Goal: Book appointment/travel/reservation

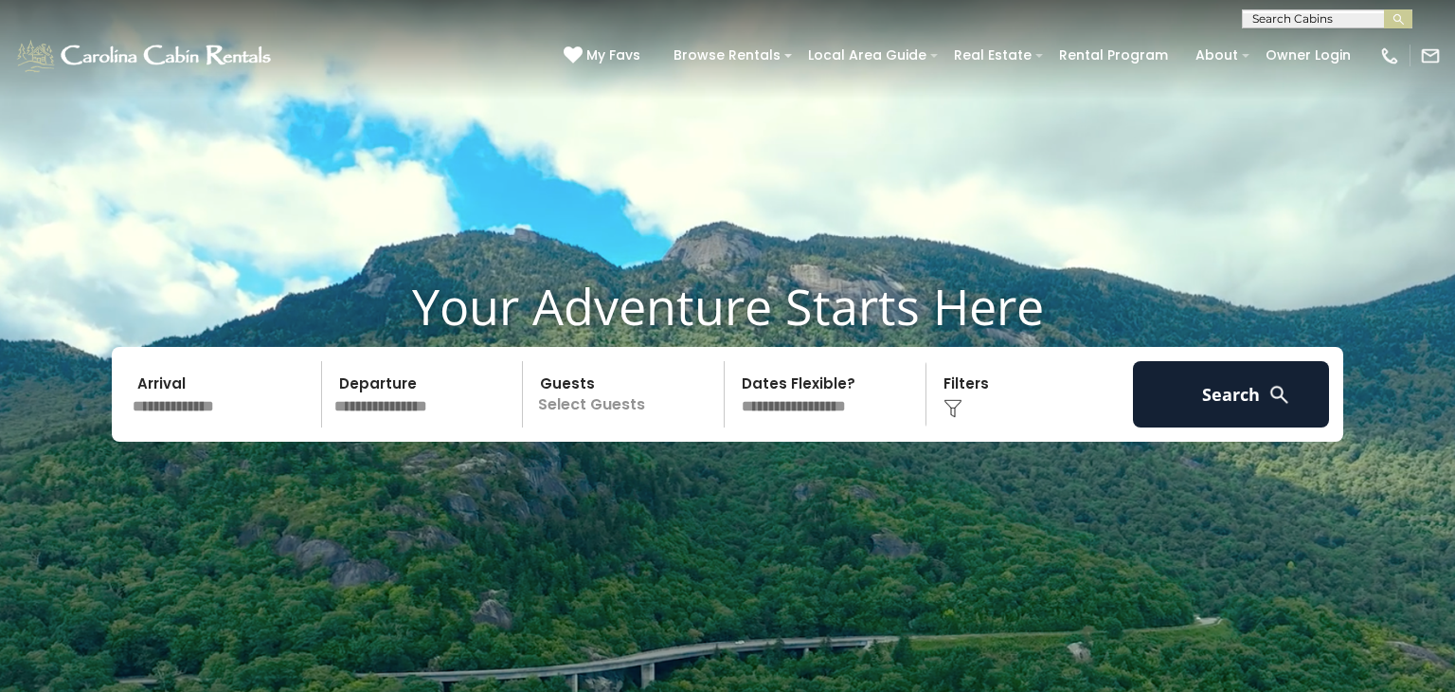
scroll to position [64, 0]
click at [204, 395] on input "text" at bounding box center [224, 394] width 196 height 66
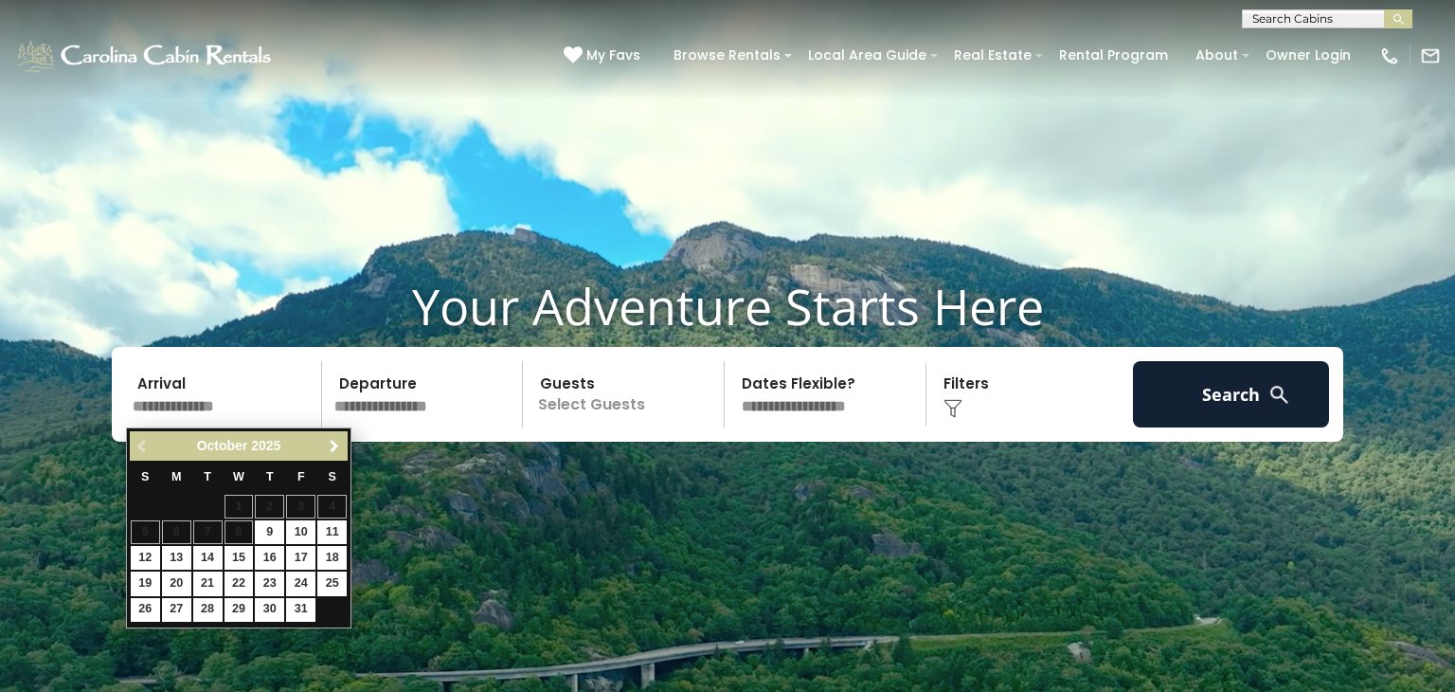
click at [329, 449] on span "Next" at bounding box center [334, 446] width 15 height 15
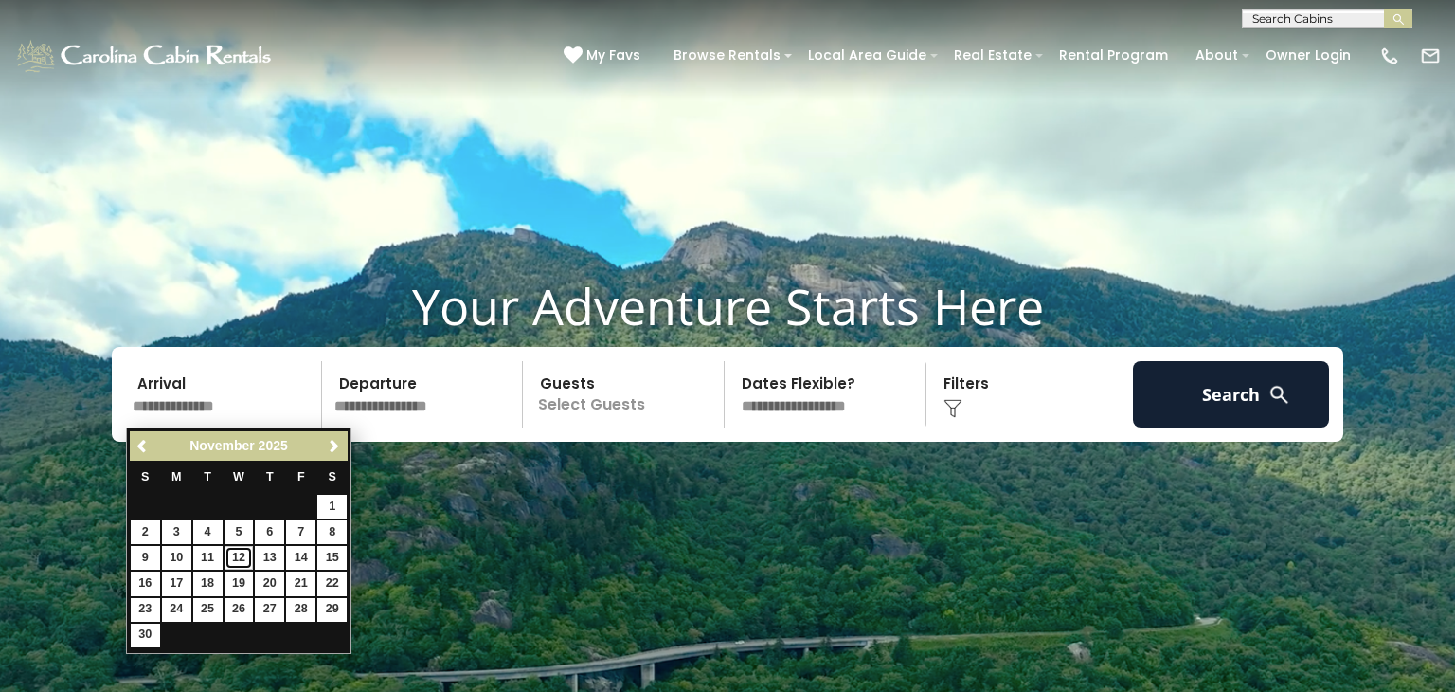
click at [240, 551] on link "12" at bounding box center [239, 558] width 29 height 24
type input "********"
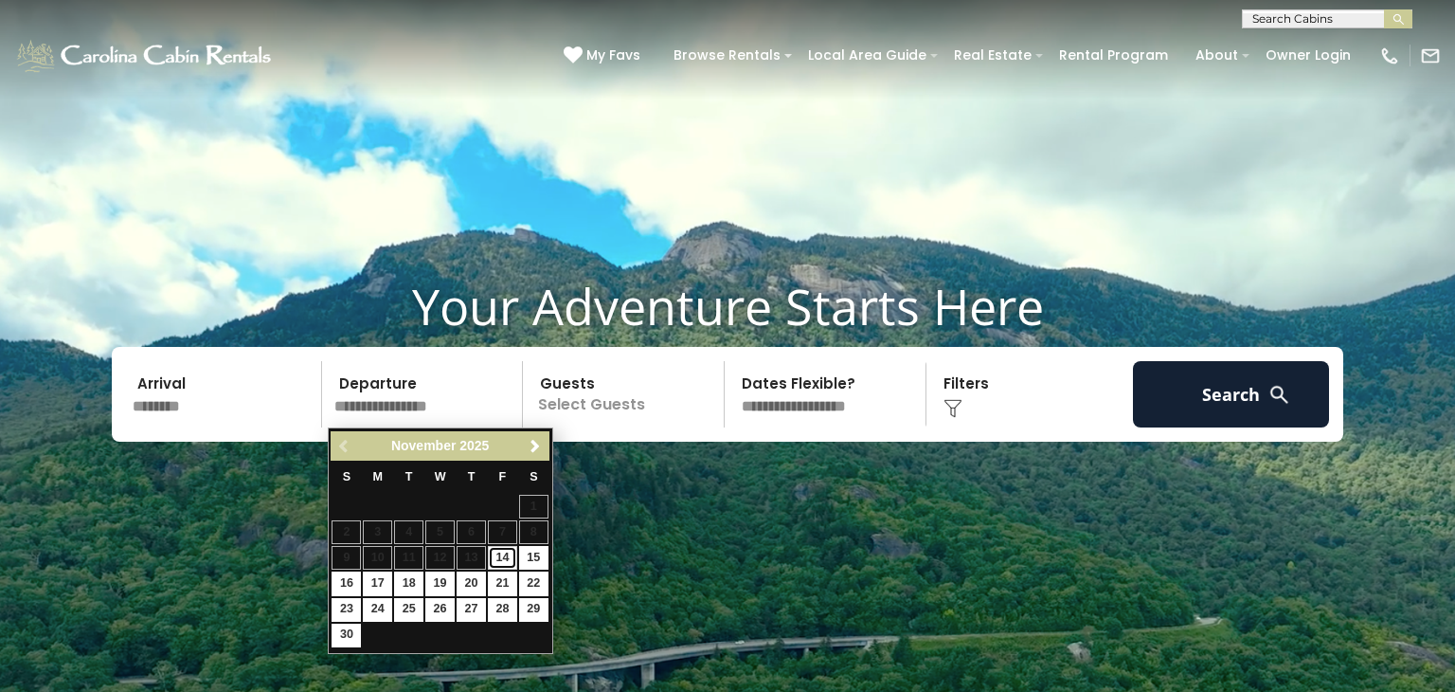
click at [496, 561] on link "14" at bounding box center [502, 558] width 29 height 24
type input "********"
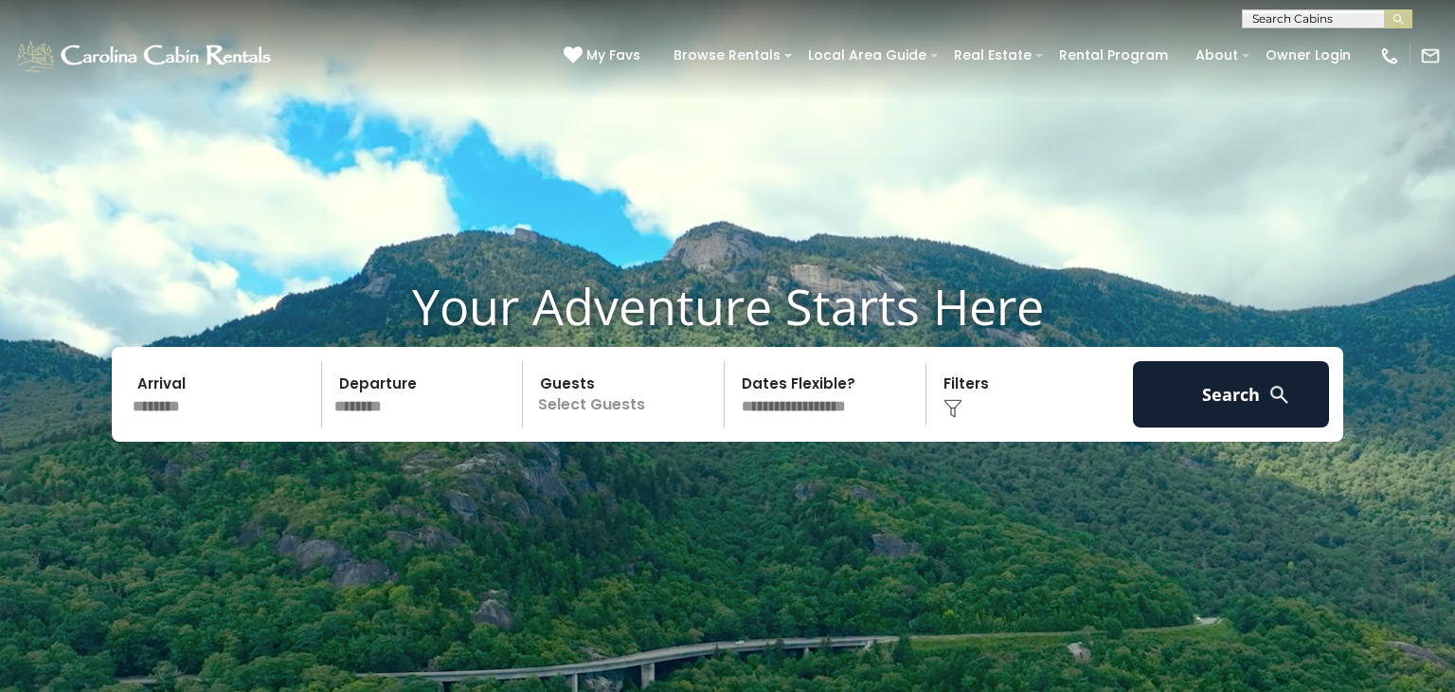
click at [600, 396] on p "Select Guests" at bounding box center [626, 394] width 195 height 66
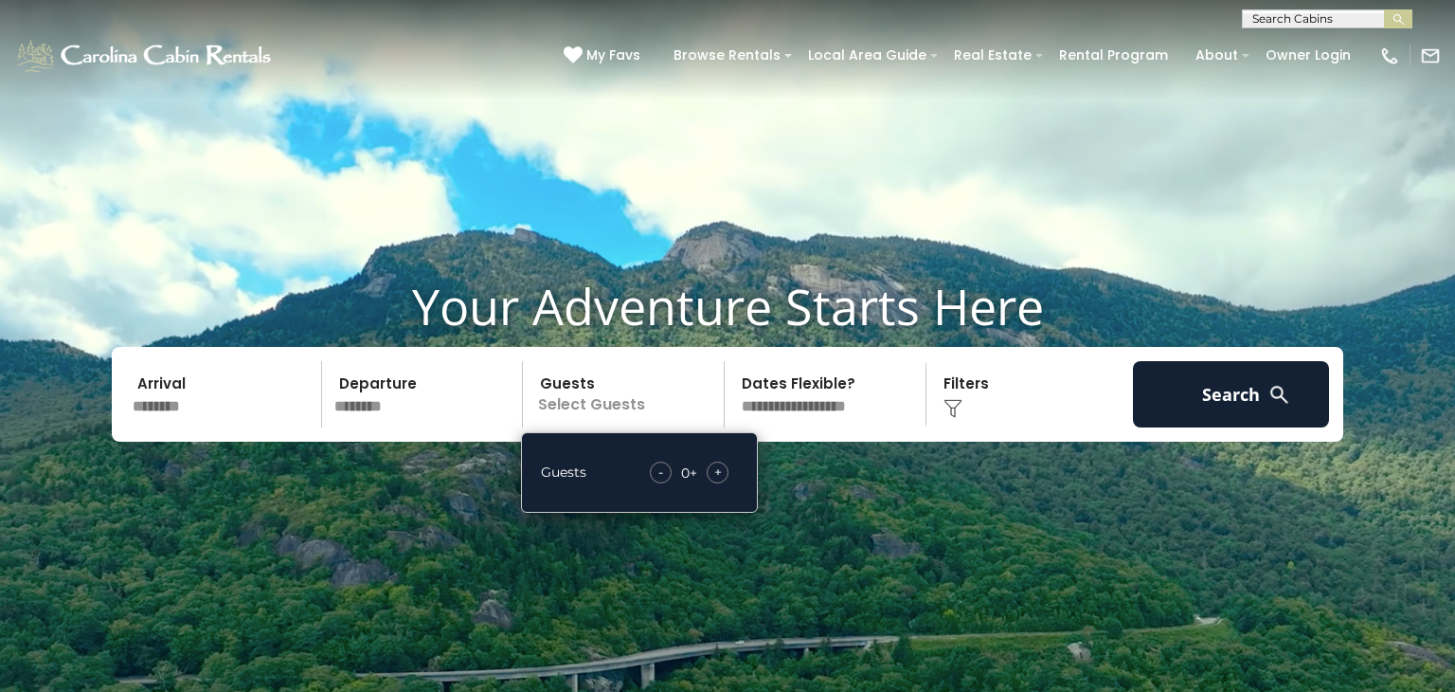
click at [711, 466] on div "+" at bounding box center [718, 472] width 22 height 22
click at [804, 392] on select "**********" at bounding box center [827, 394] width 195 height 66
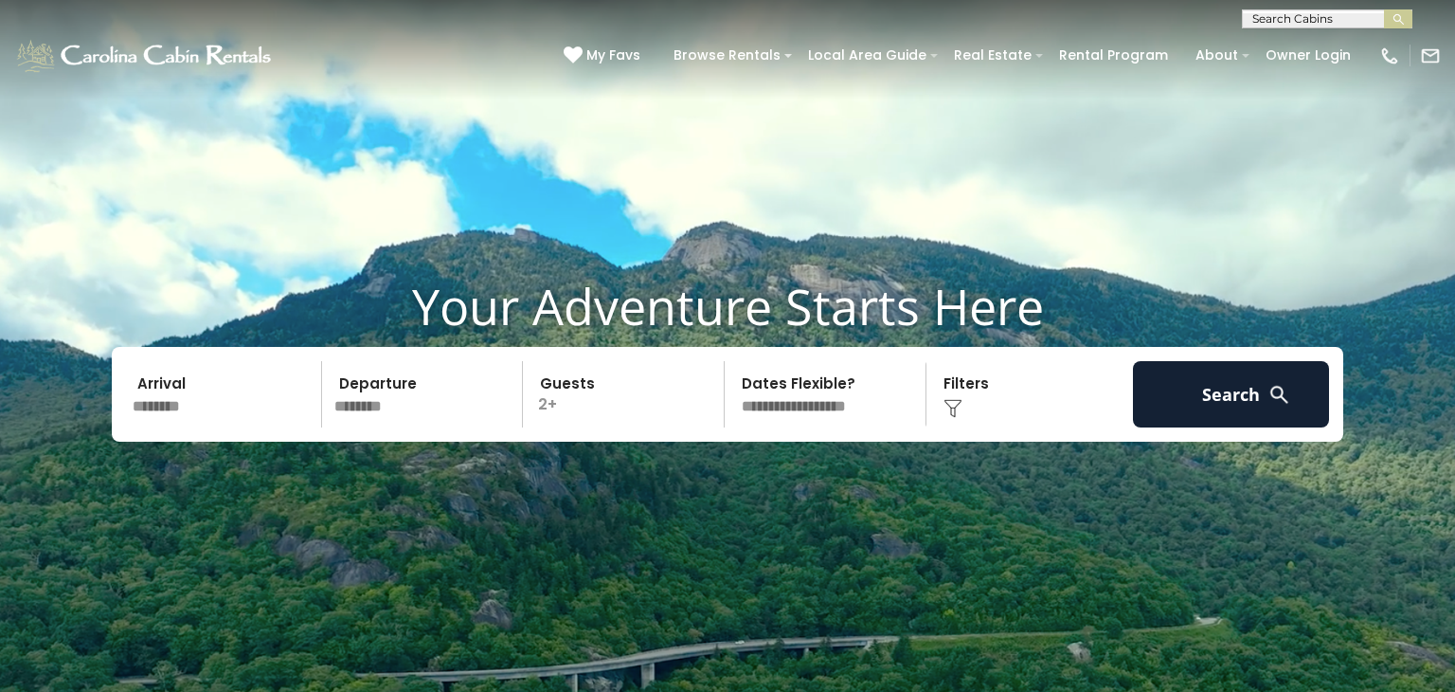
select select "*"
click at [730, 361] on select "**********" at bounding box center [827, 394] width 195 height 66
click at [995, 399] on div "Click to Choose" at bounding box center [1030, 394] width 196 height 66
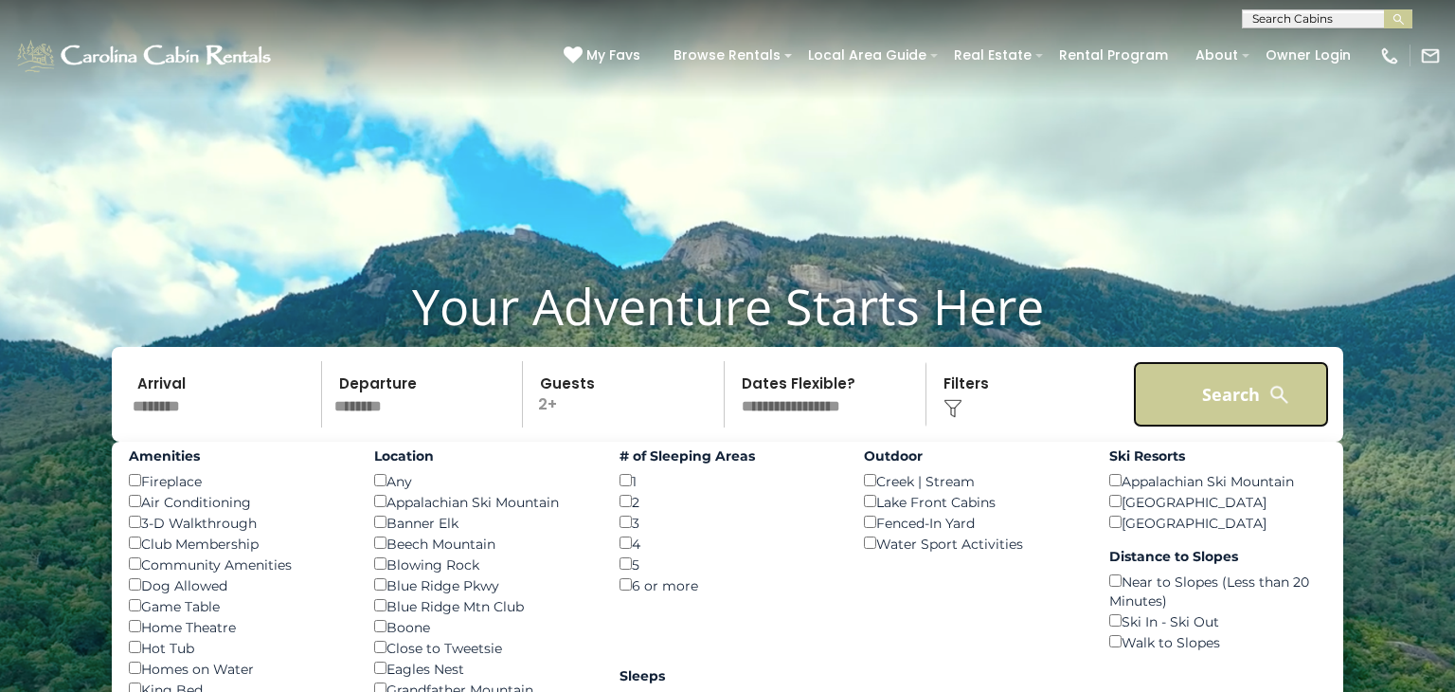
click at [1203, 394] on button "Search" at bounding box center [1231, 394] width 196 height 66
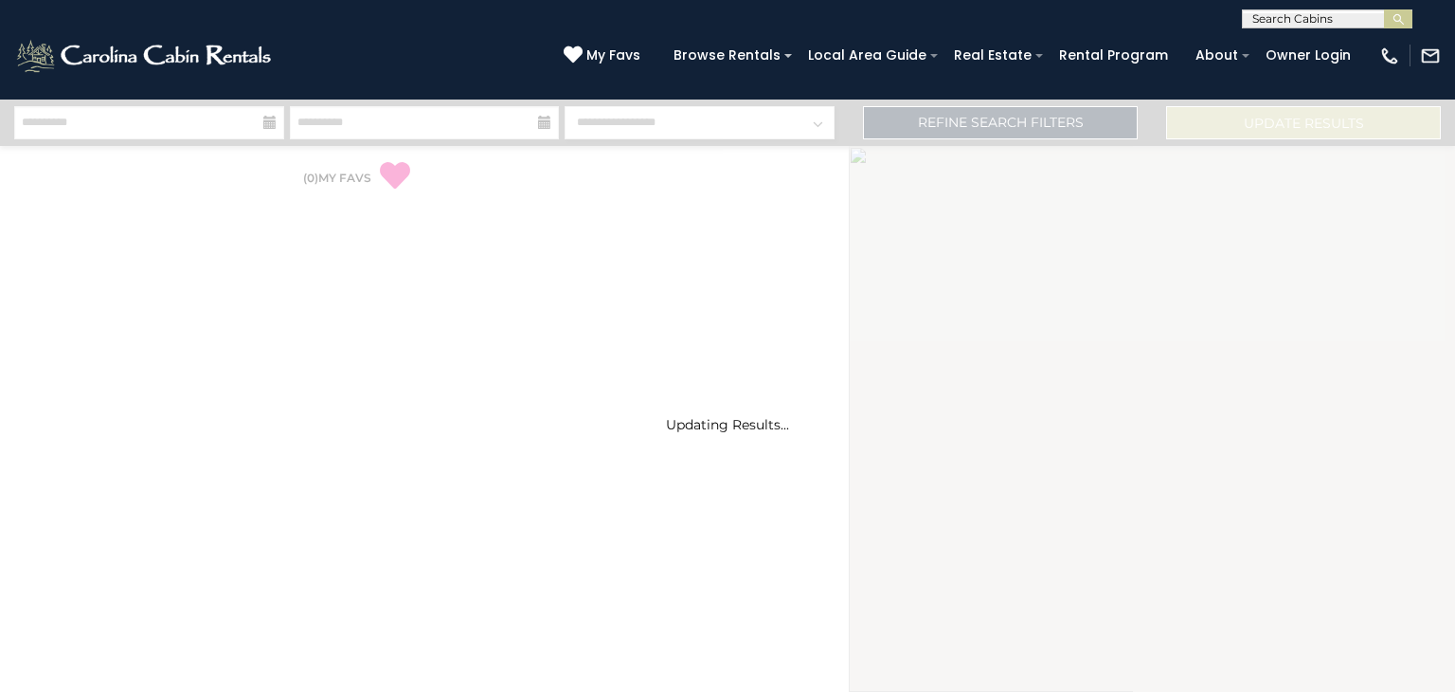
select select "*"
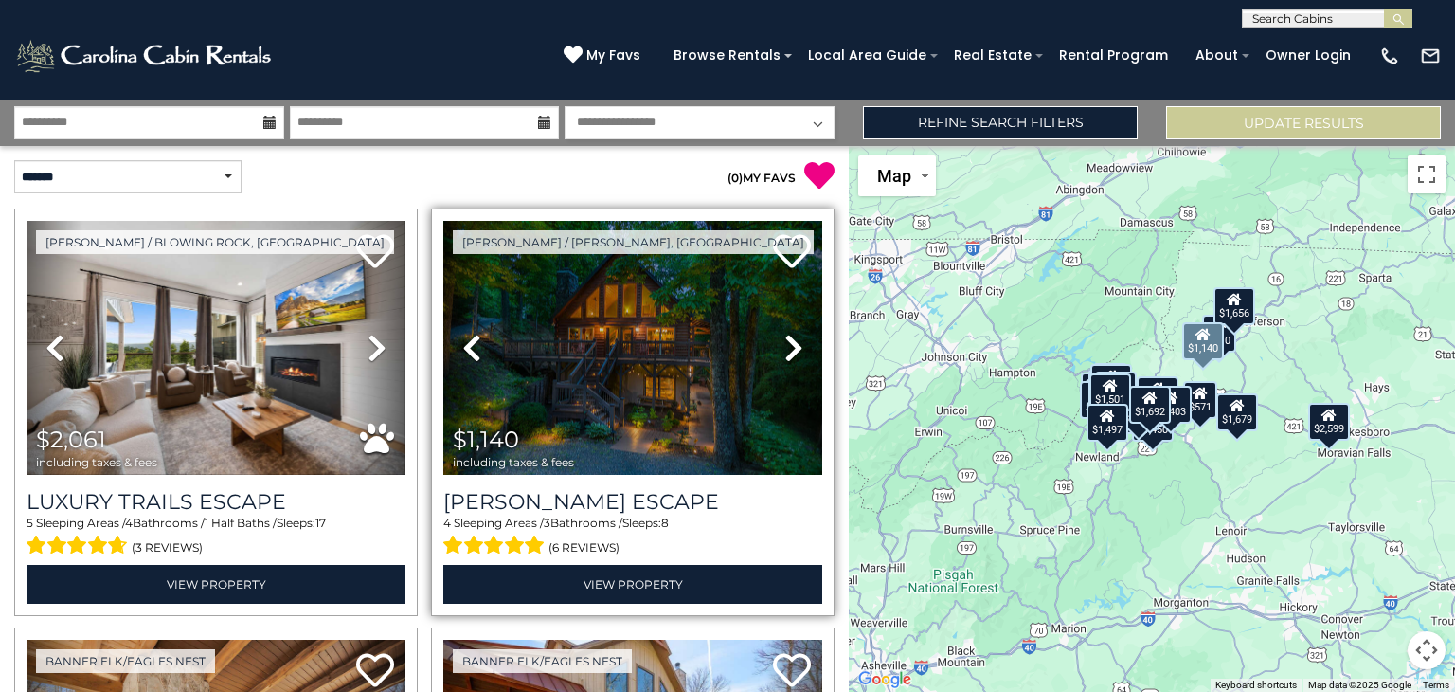
click at [797, 335] on icon at bounding box center [793, 348] width 19 height 30
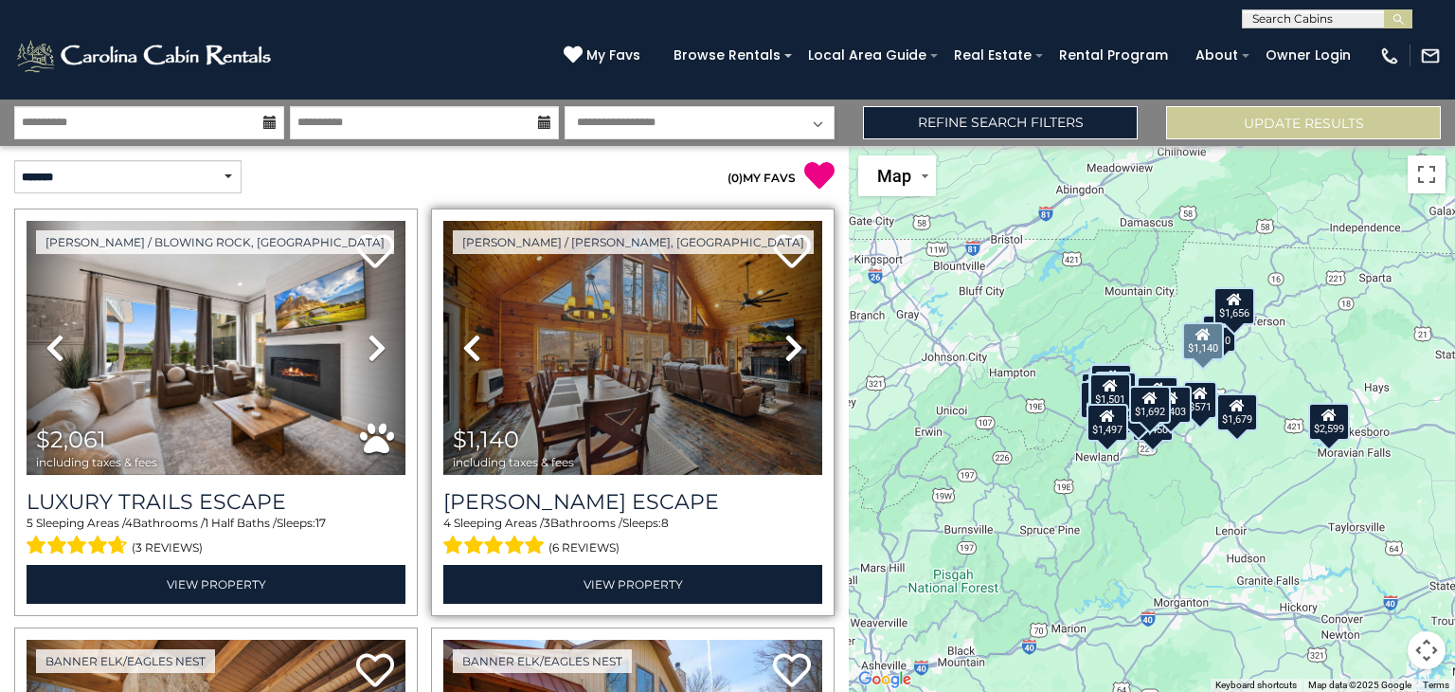
click at [797, 335] on icon at bounding box center [793, 348] width 19 height 30
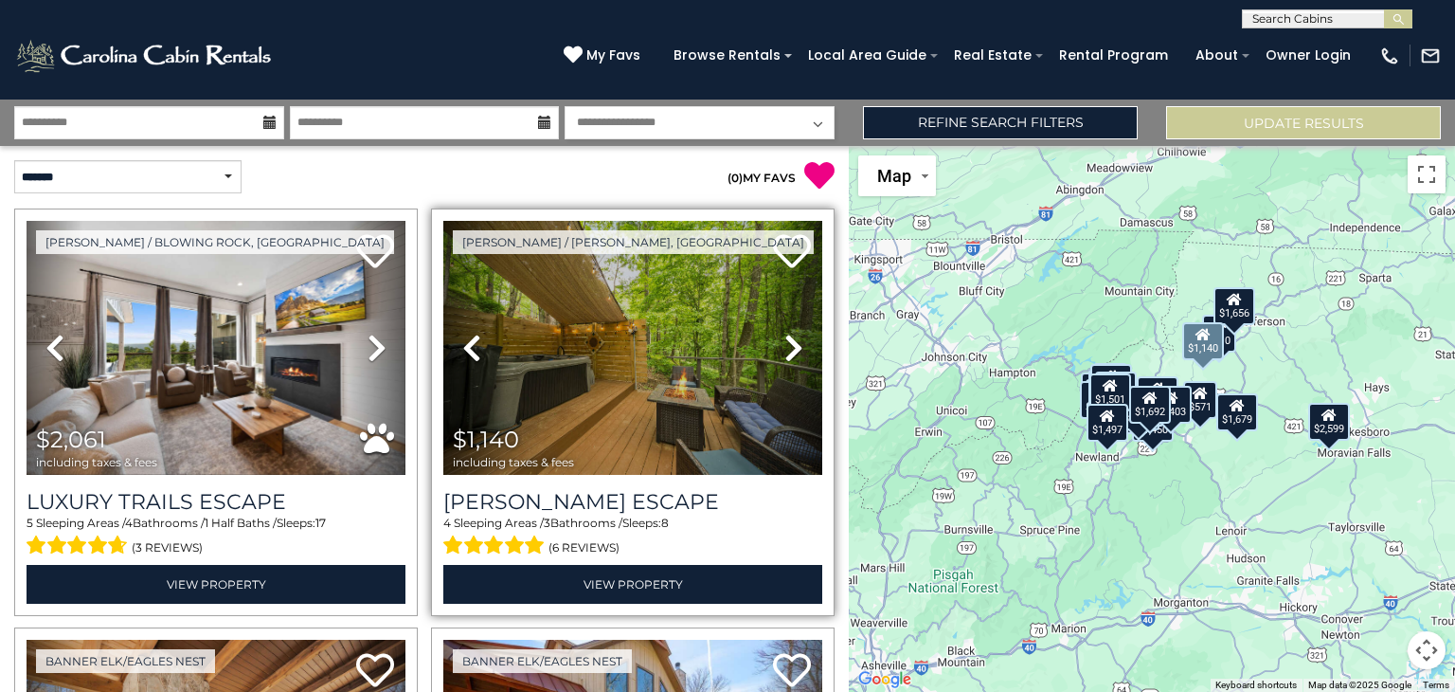
click at [797, 335] on icon at bounding box center [793, 348] width 19 height 30
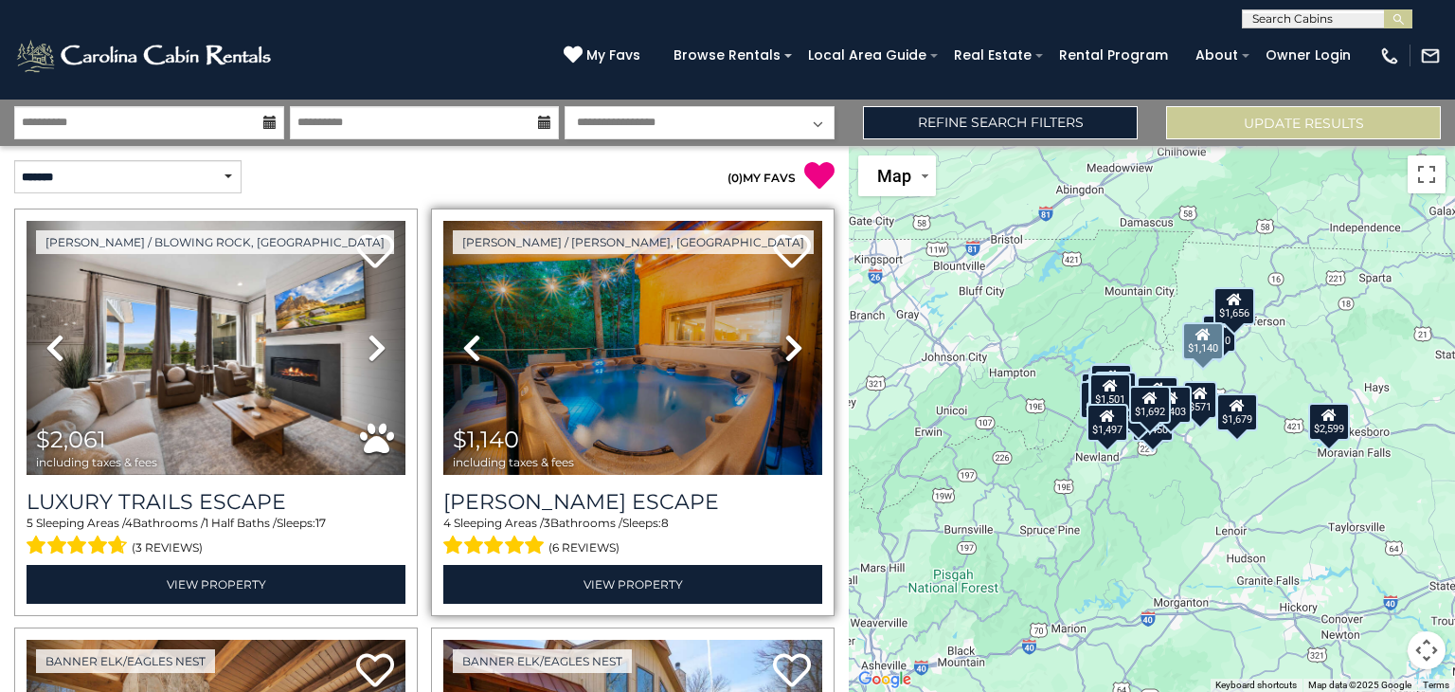
click at [797, 335] on icon at bounding box center [793, 348] width 19 height 30
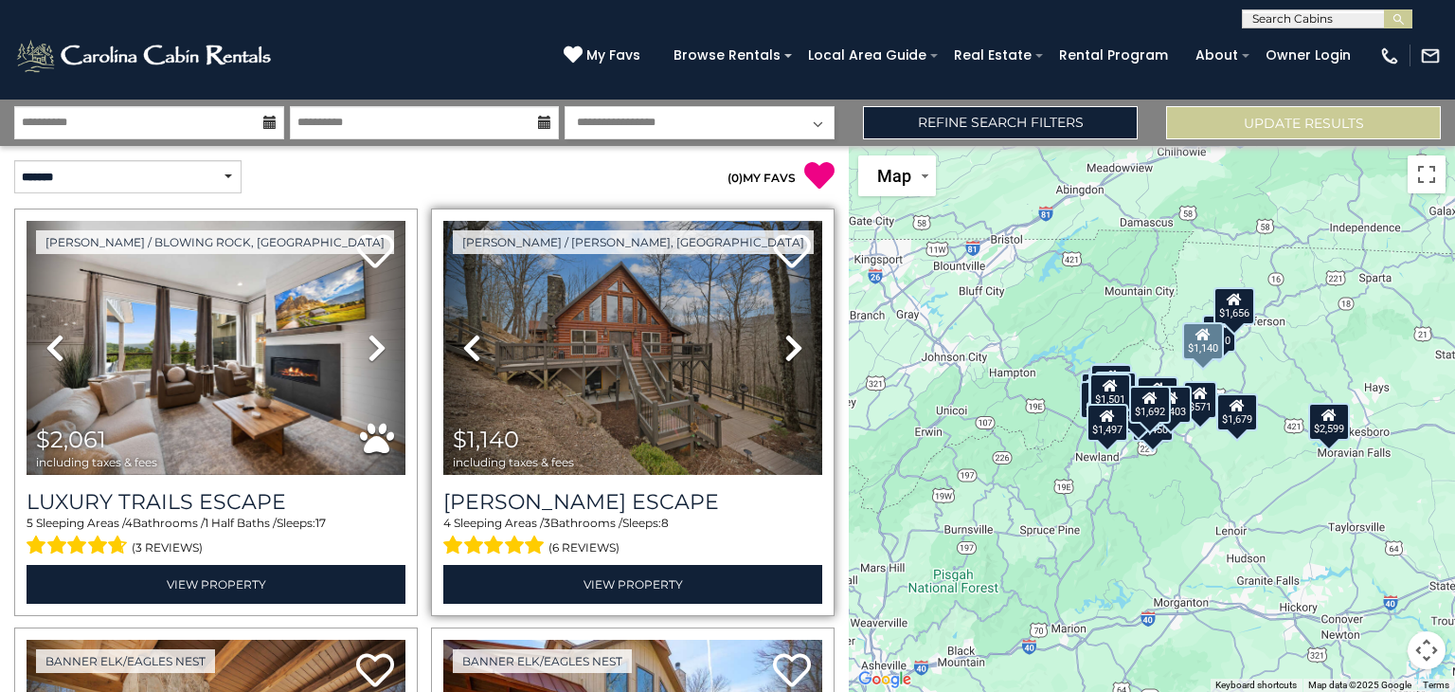
click at [797, 335] on icon at bounding box center [793, 348] width 19 height 30
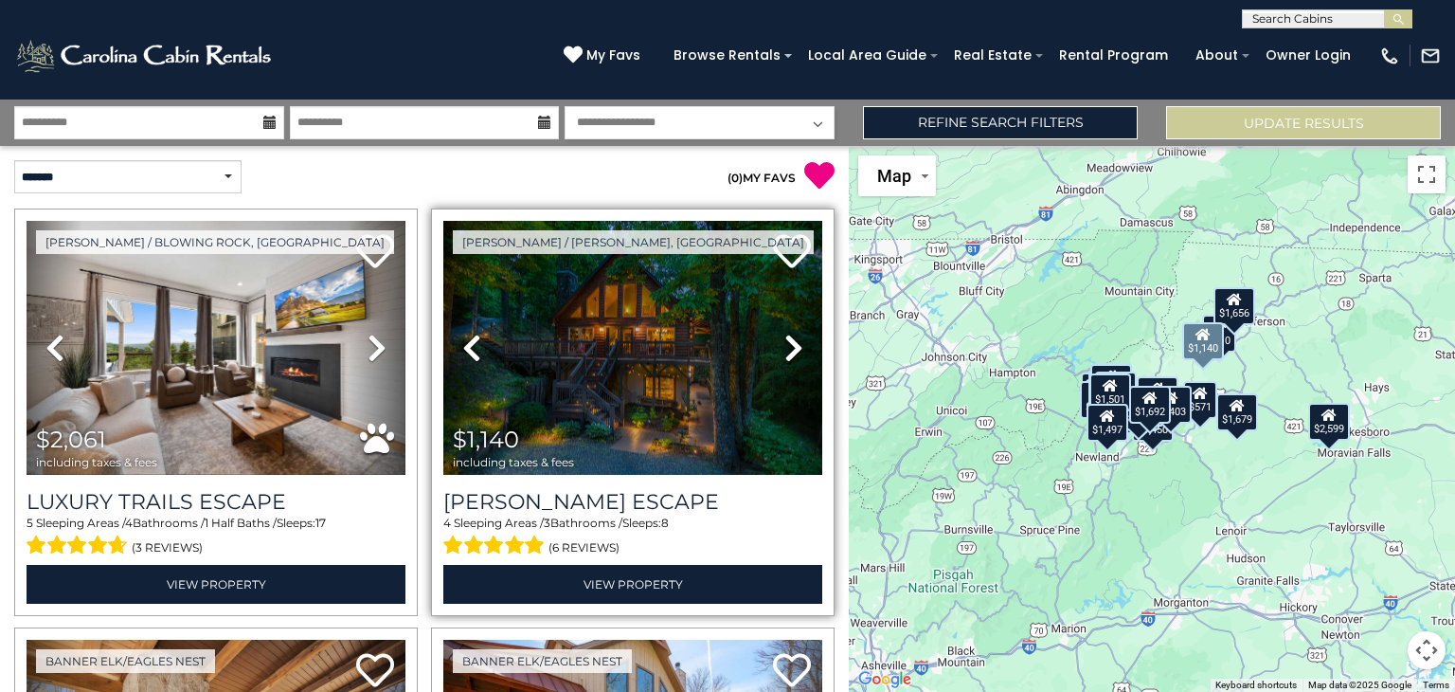
click at [797, 335] on icon at bounding box center [793, 348] width 19 height 30
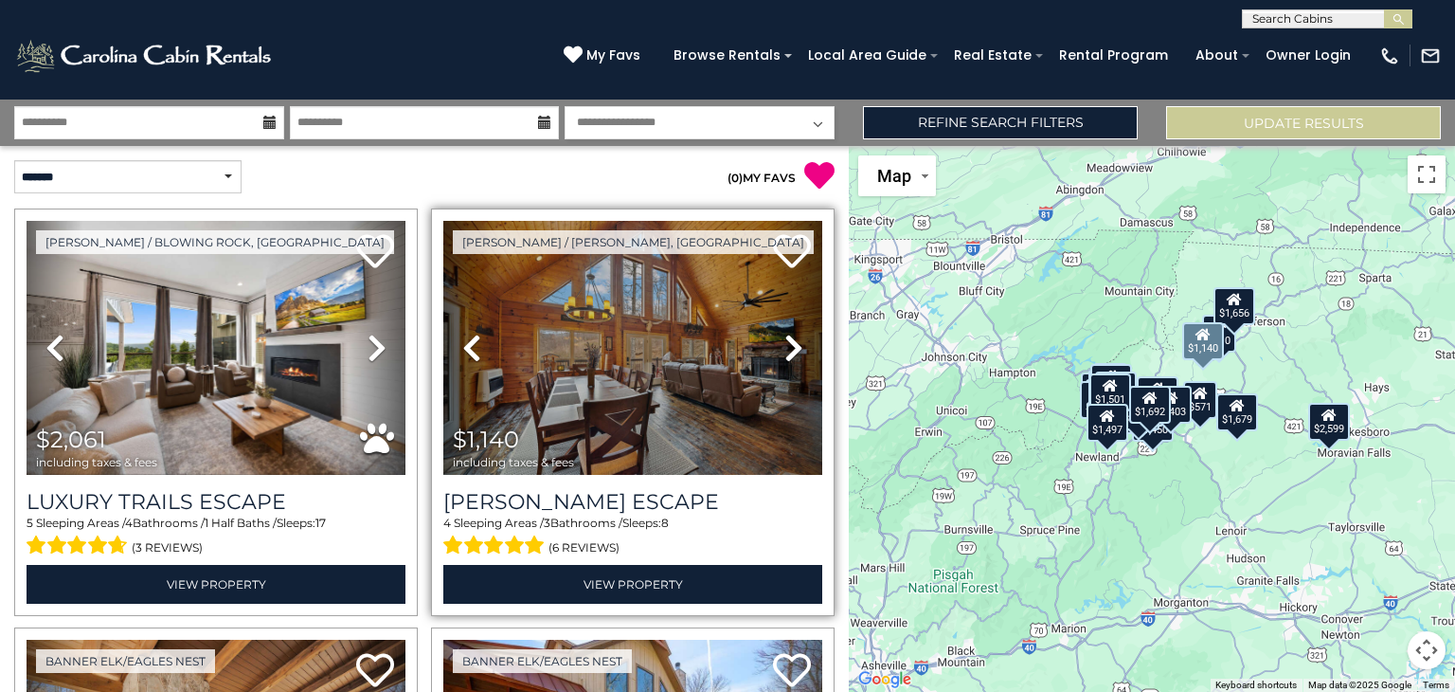
click at [797, 335] on icon at bounding box center [793, 348] width 19 height 30
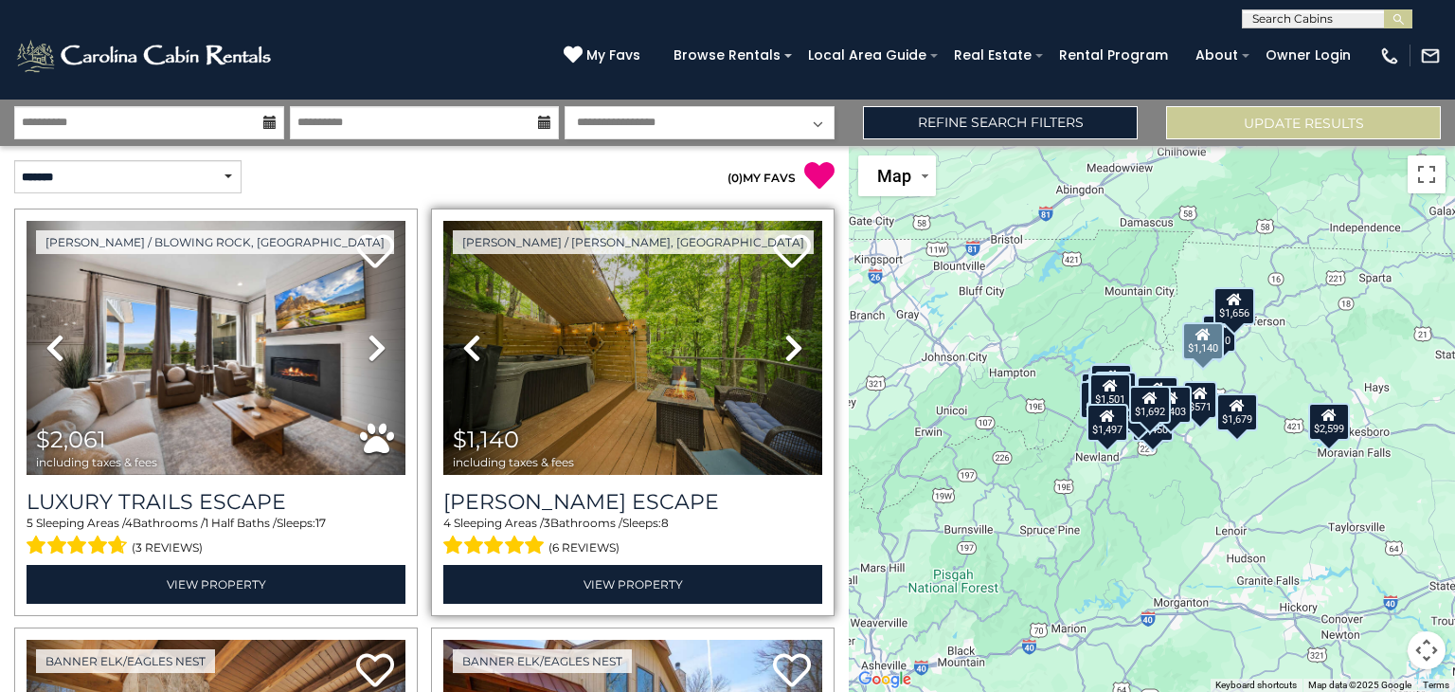
click at [797, 335] on icon at bounding box center [793, 348] width 19 height 30
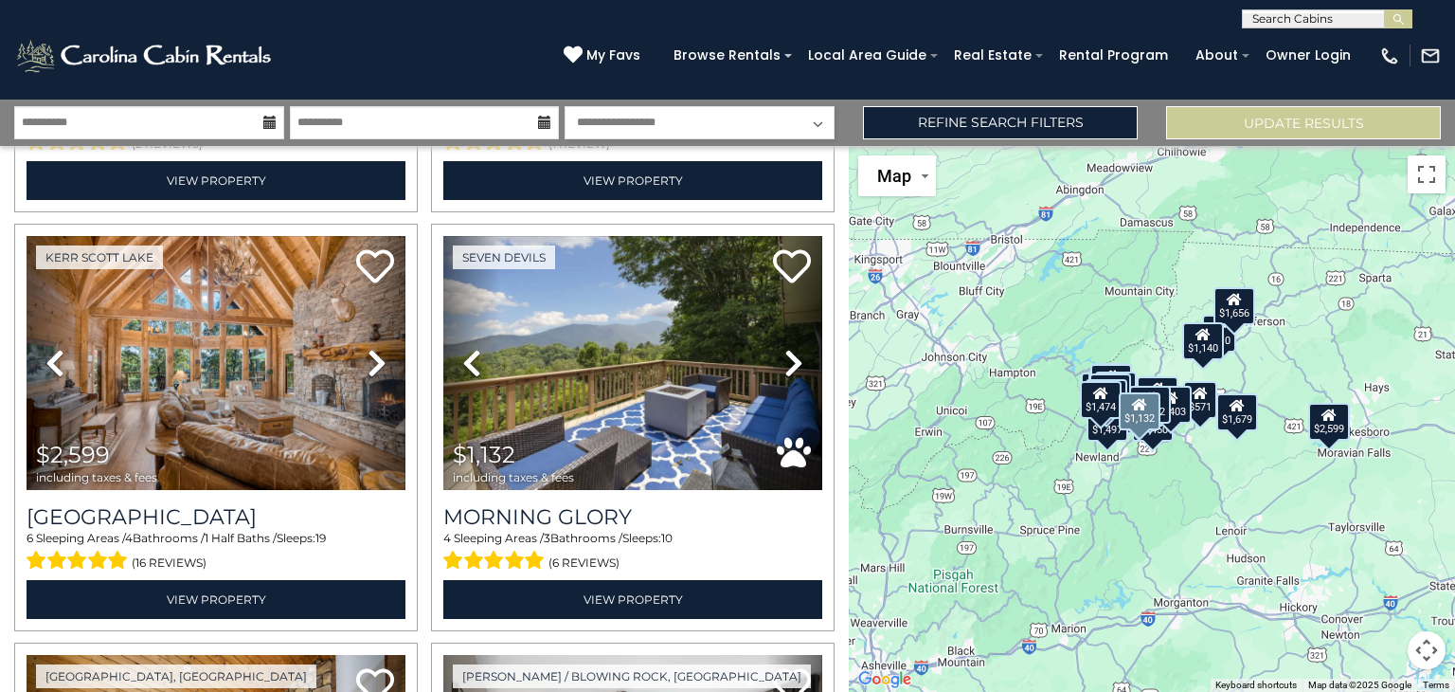
scroll to position [1242, 0]
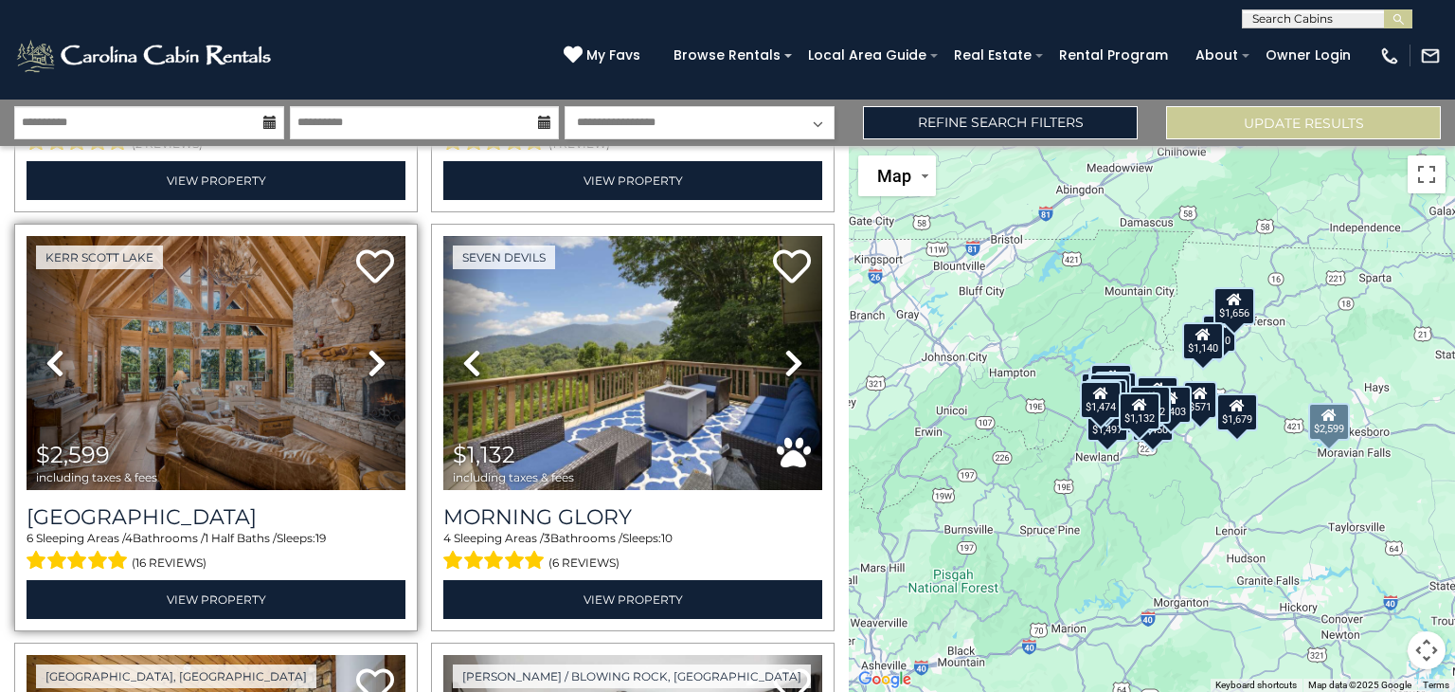
click at [371, 361] on icon at bounding box center [377, 363] width 19 height 30
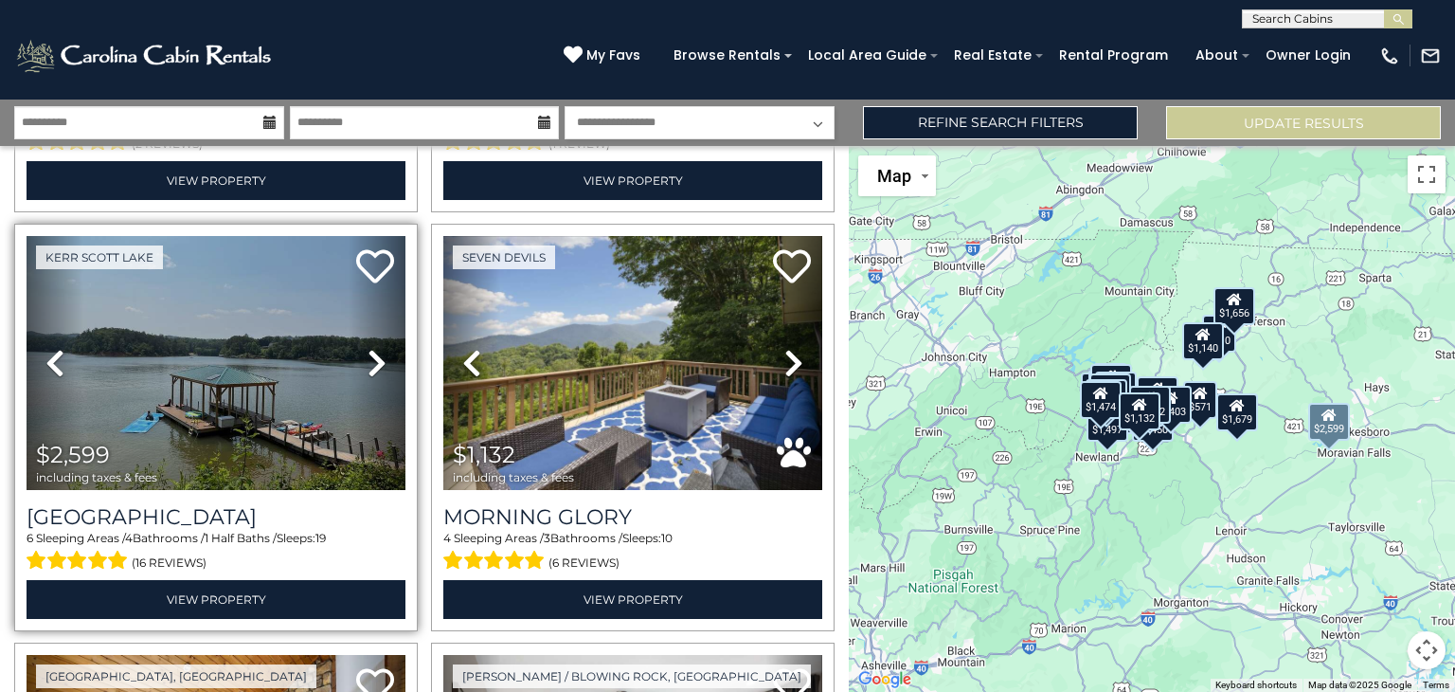
click at [371, 361] on icon at bounding box center [377, 363] width 19 height 30
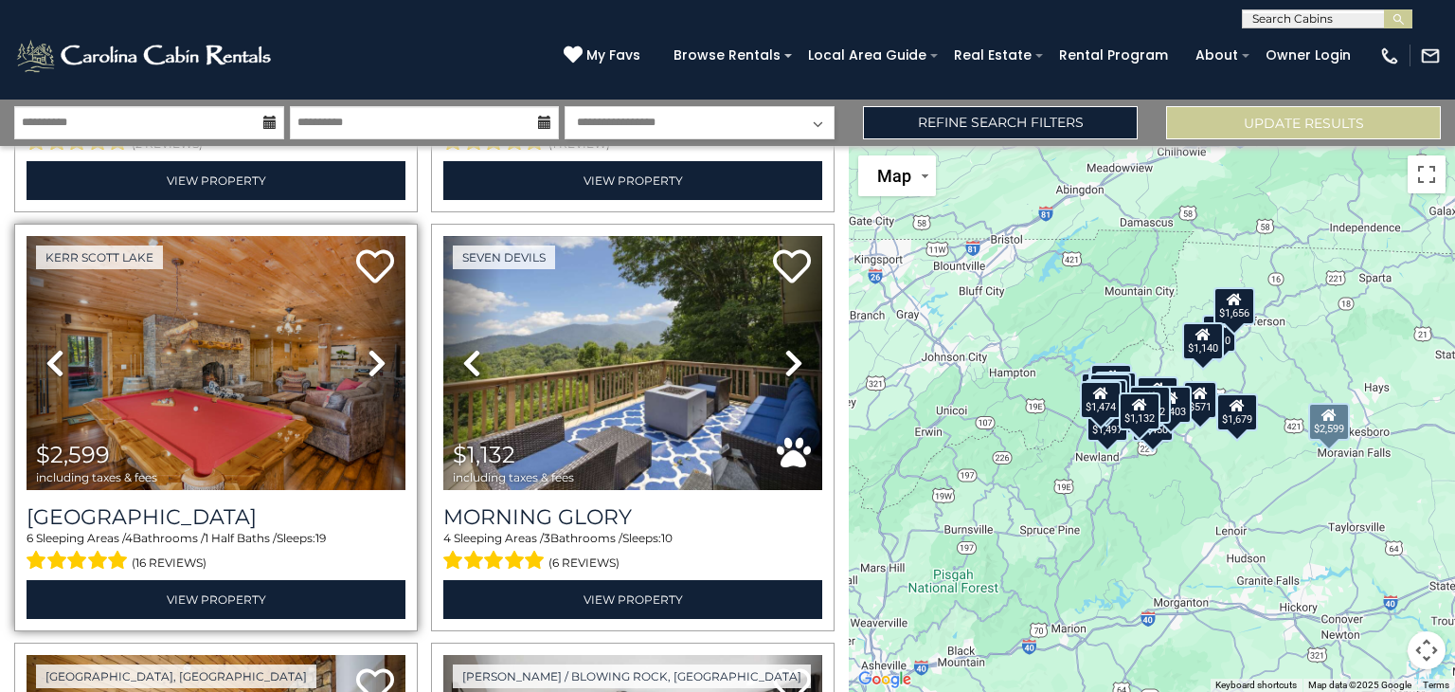
click at [371, 361] on icon at bounding box center [377, 363] width 19 height 30
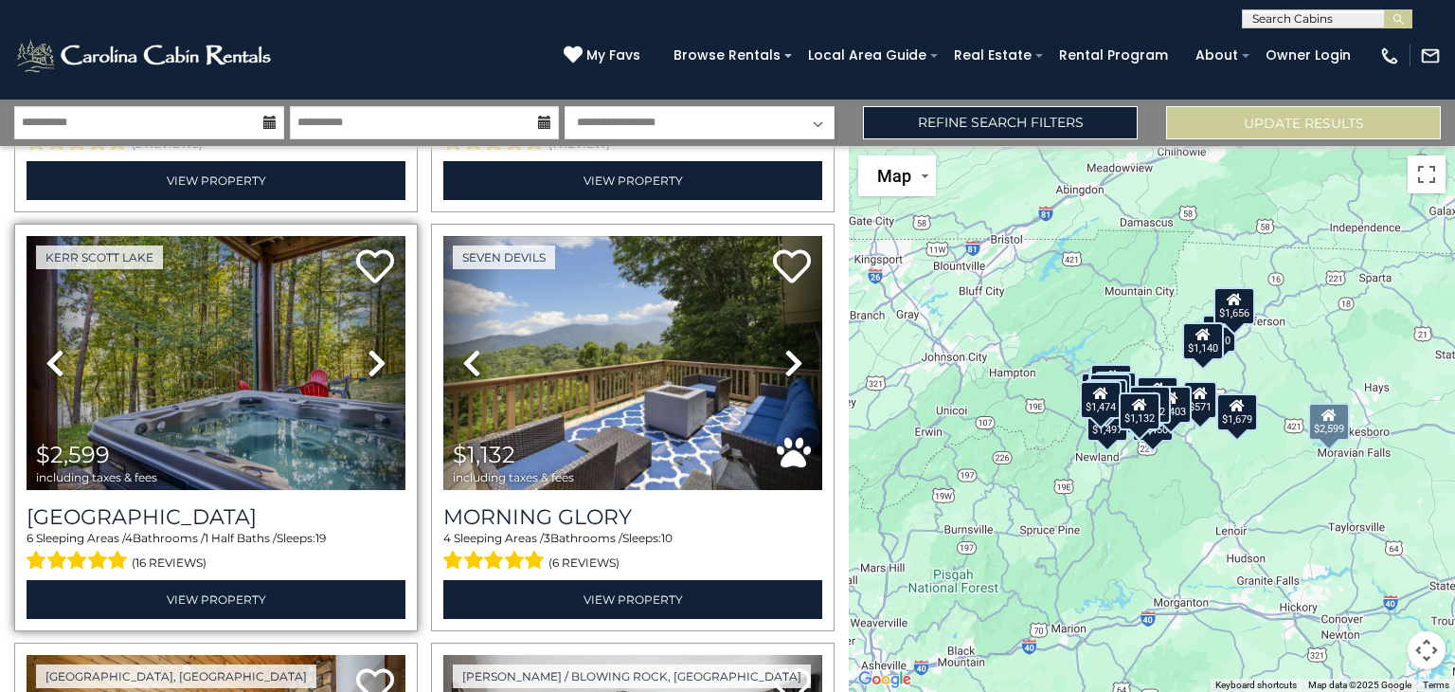
click at [371, 361] on icon at bounding box center [377, 363] width 19 height 30
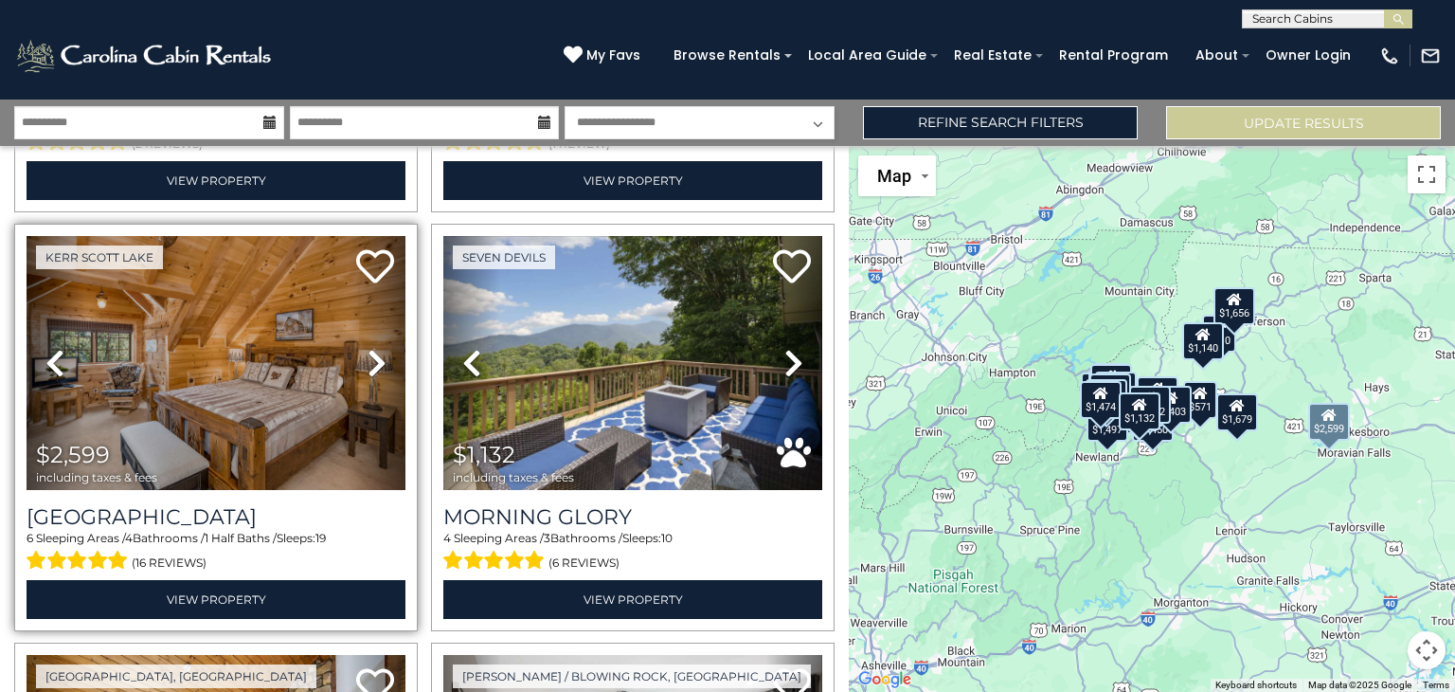
click at [371, 361] on icon at bounding box center [377, 363] width 19 height 30
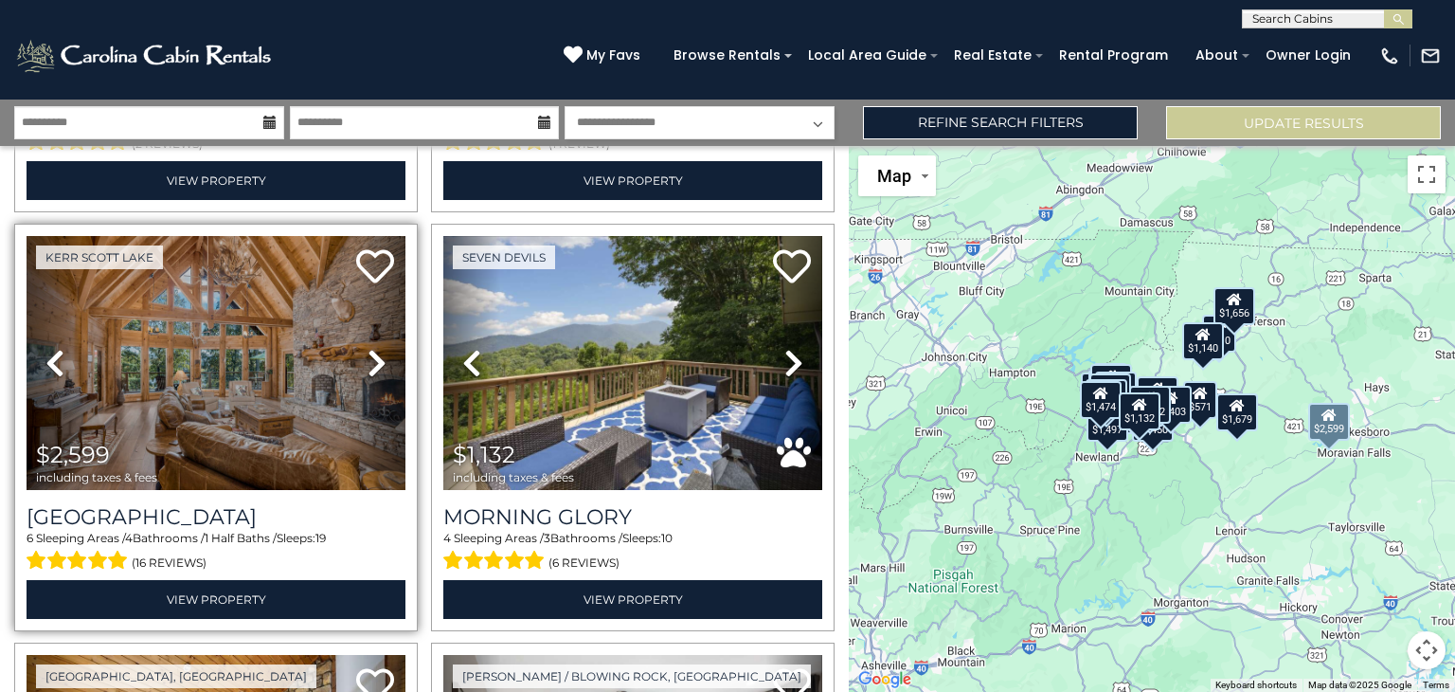
click at [371, 361] on icon at bounding box center [377, 363] width 19 height 30
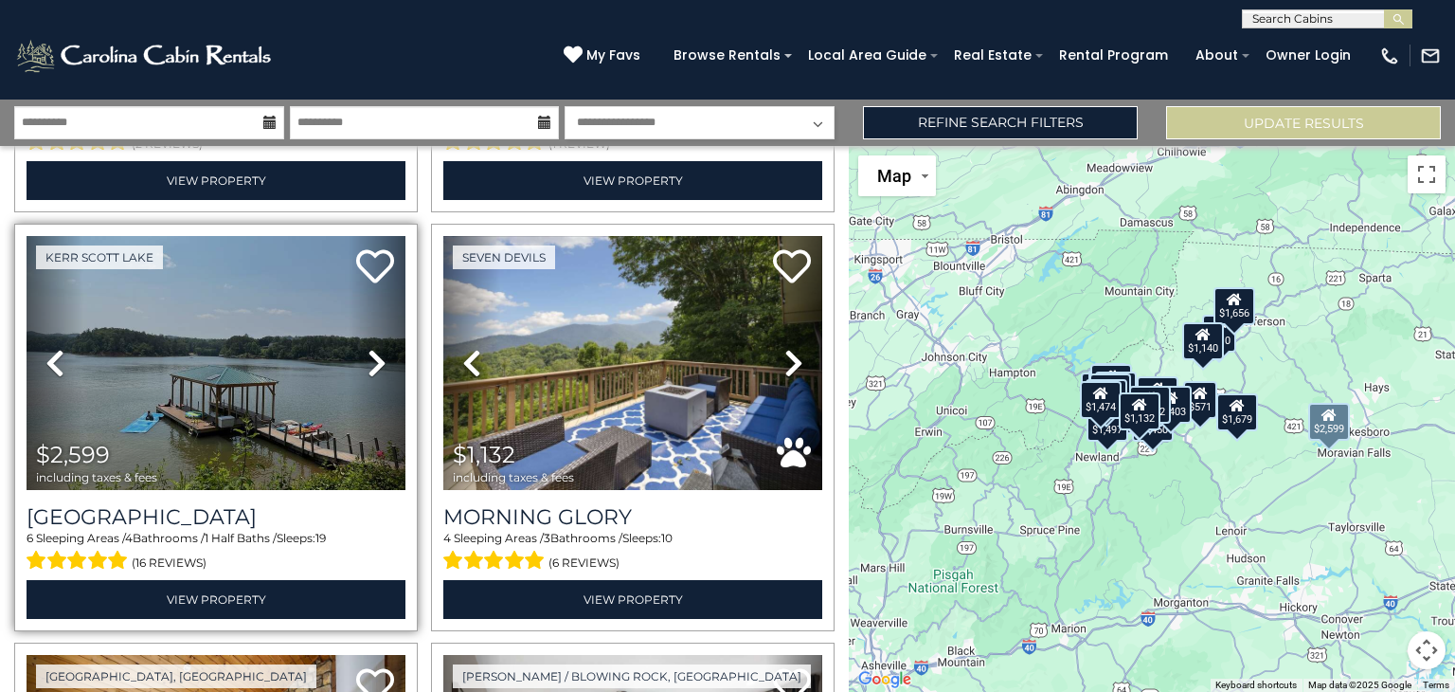
click at [371, 361] on icon at bounding box center [377, 363] width 19 height 30
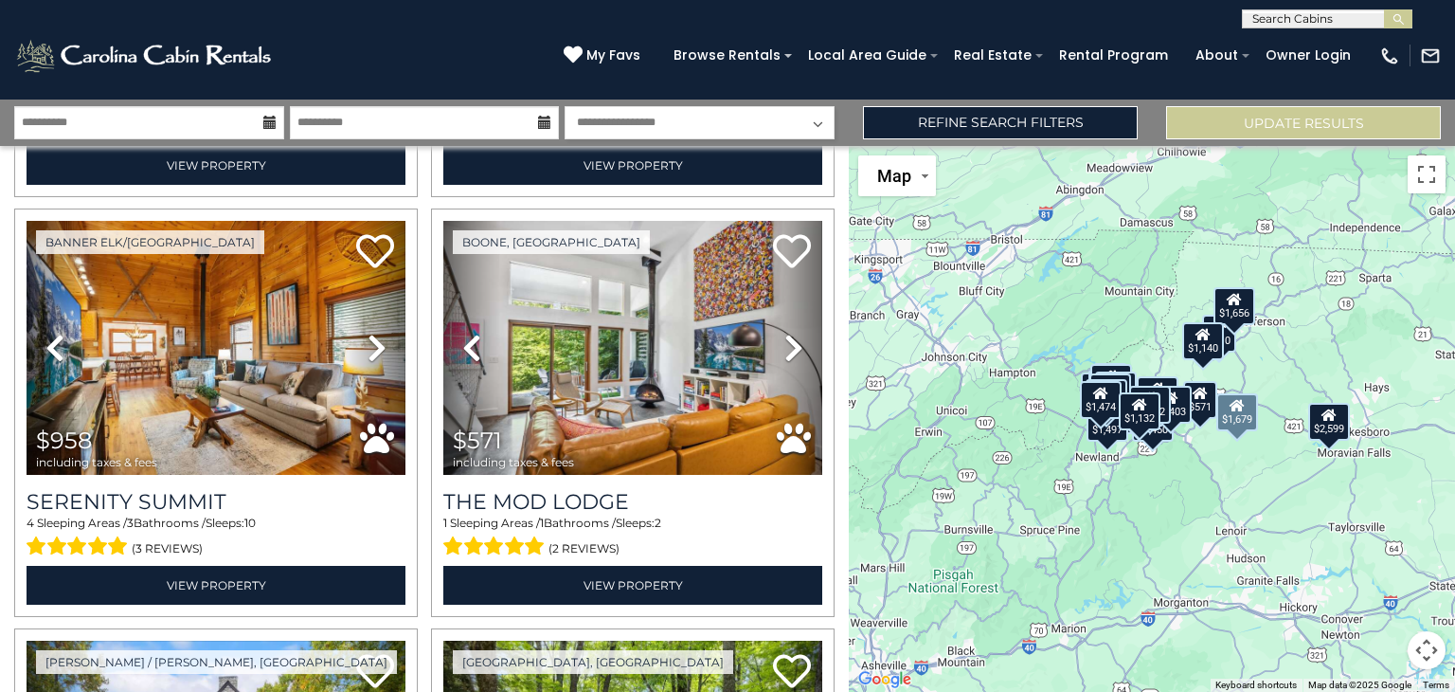
scroll to position [2103, 0]
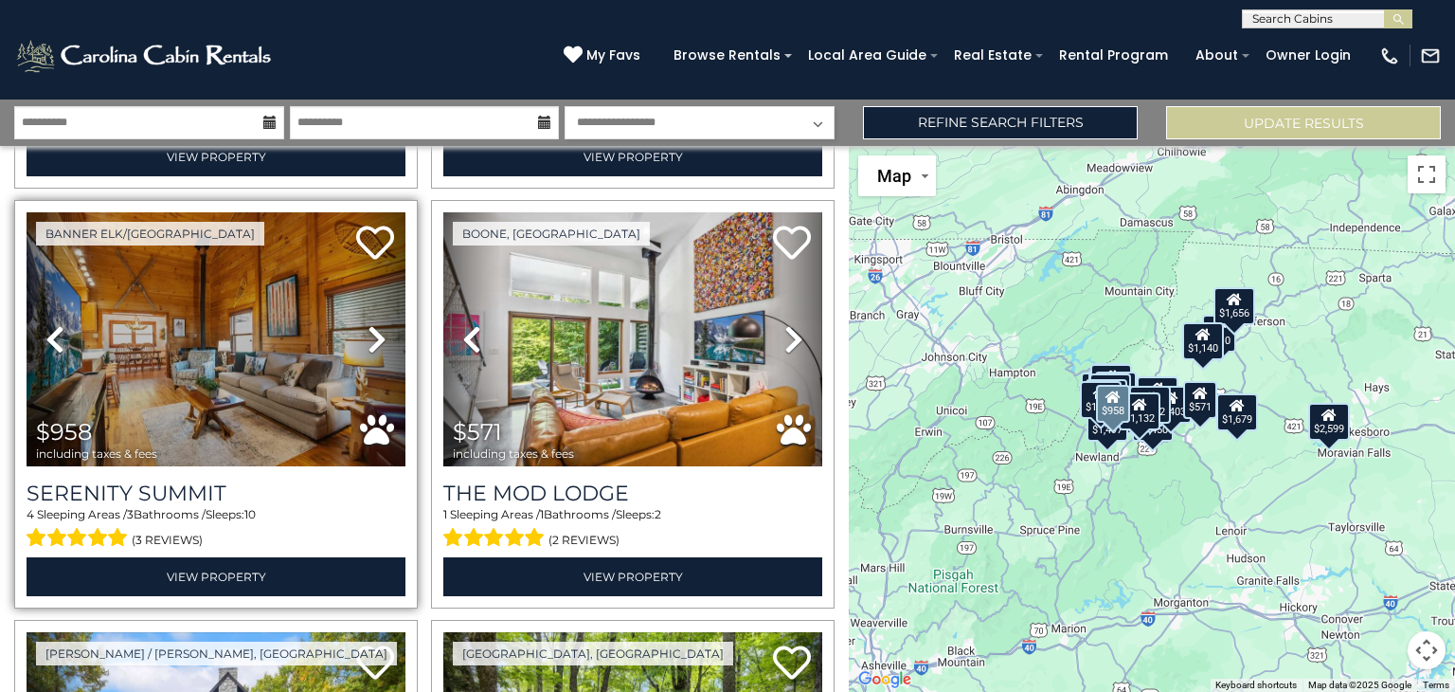
click at [385, 324] on icon at bounding box center [377, 339] width 19 height 30
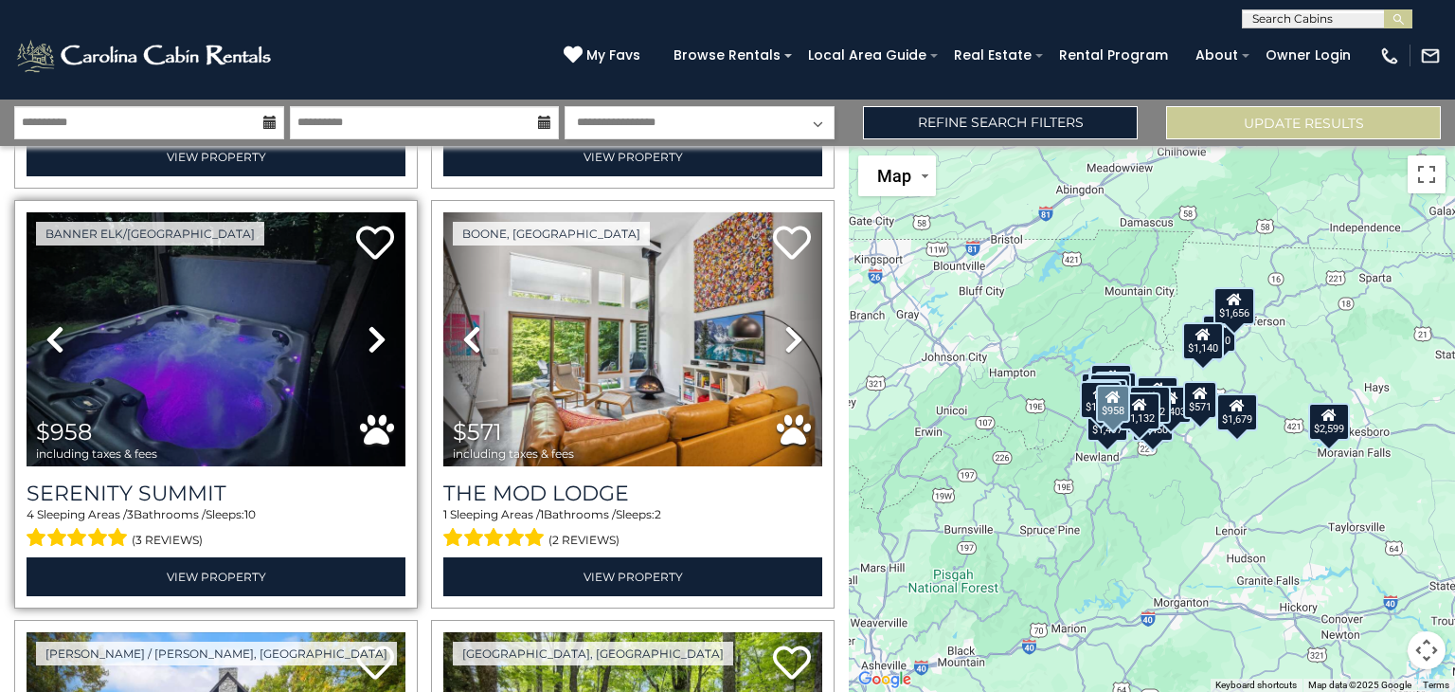
click at [385, 324] on icon at bounding box center [377, 339] width 19 height 30
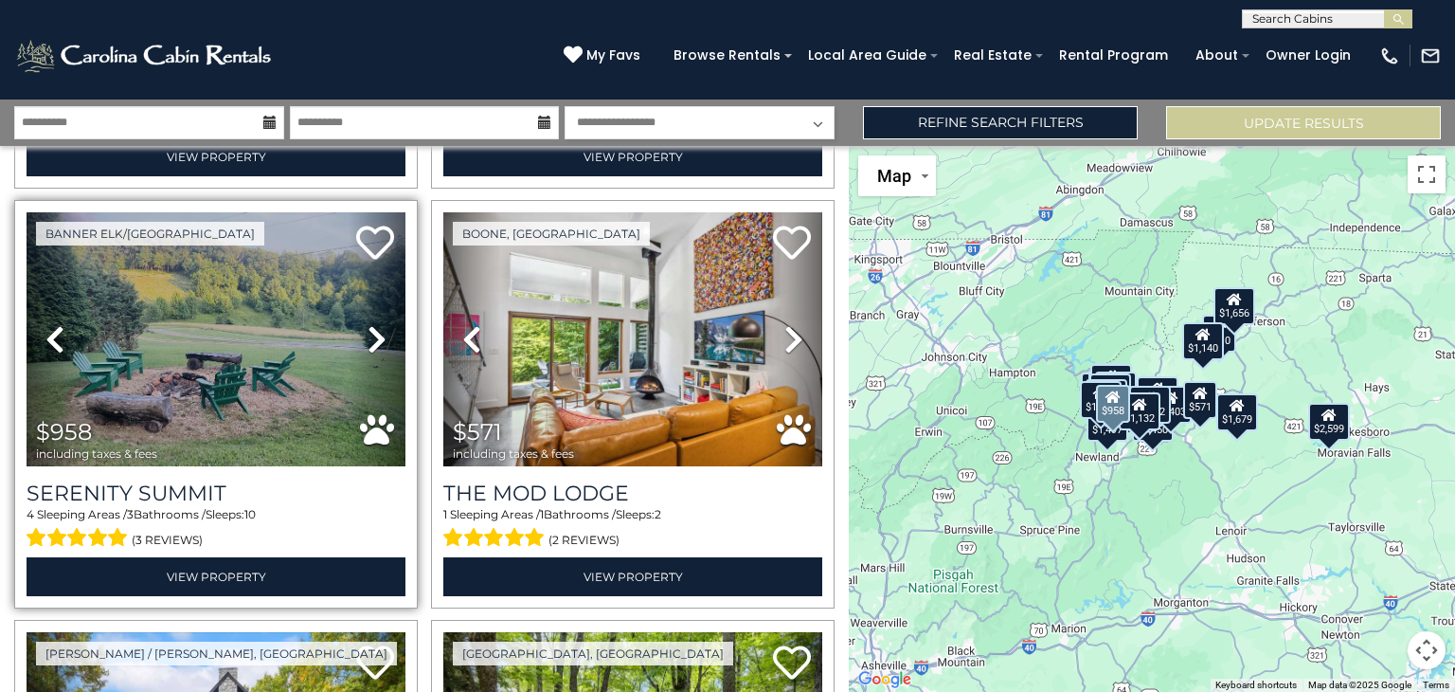
click at [385, 324] on icon at bounding box center [377, 339] width 19 height 30
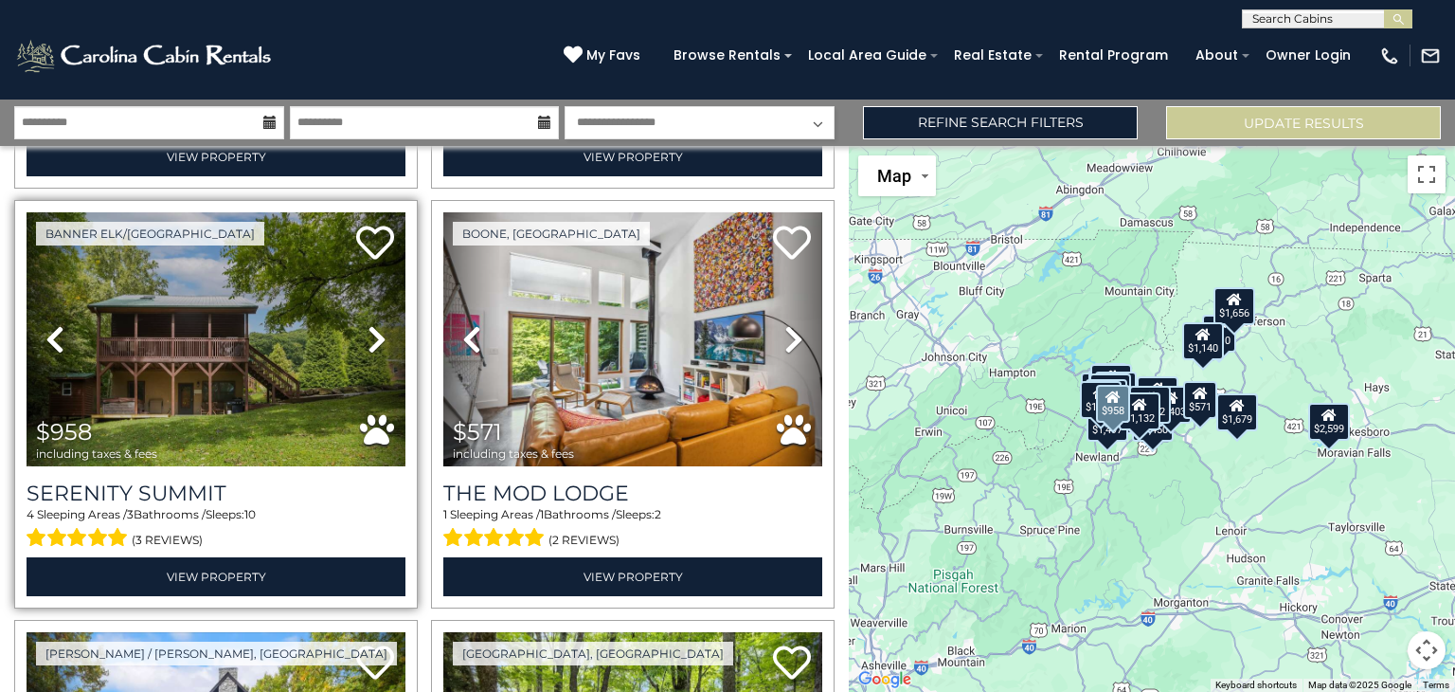
click at [385, 324] on icon at bounding box center [377, 339] width 19 height 30
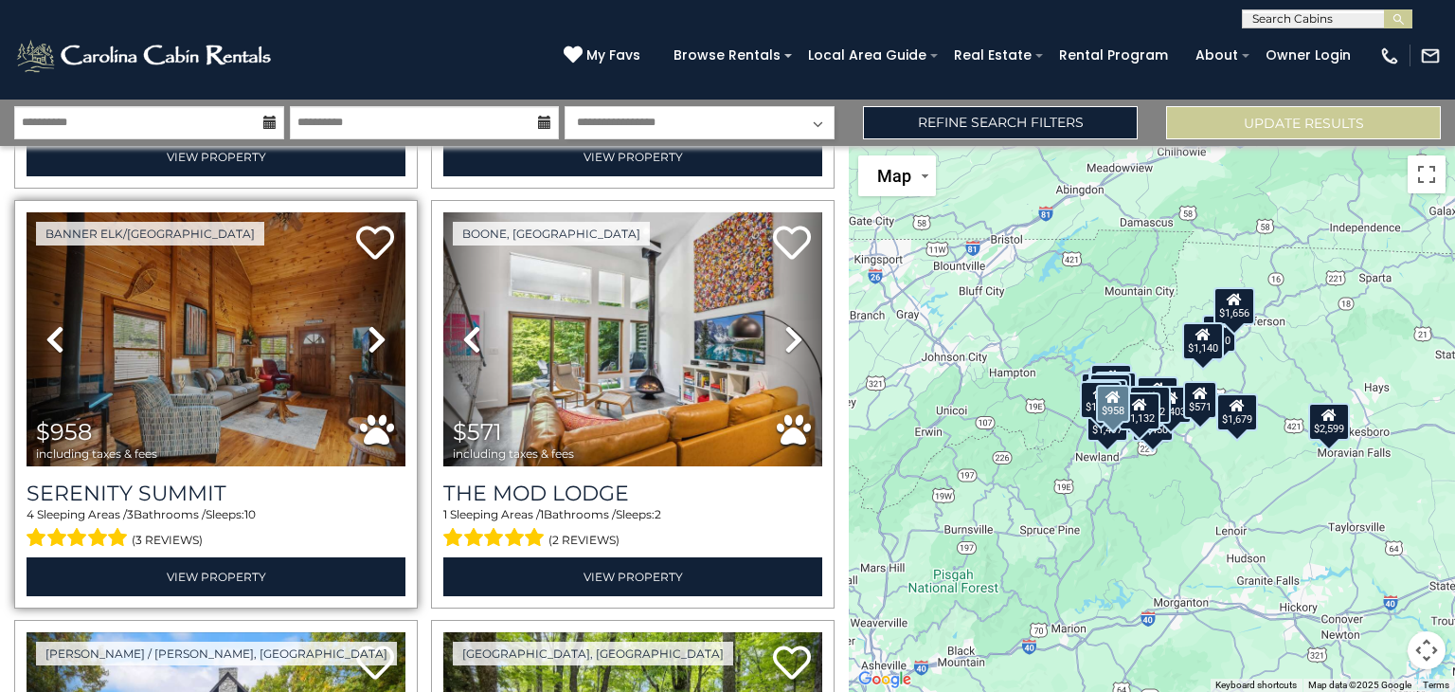
click at [385, 324] on icon at bounding box center [377, 339] width 19 height 30
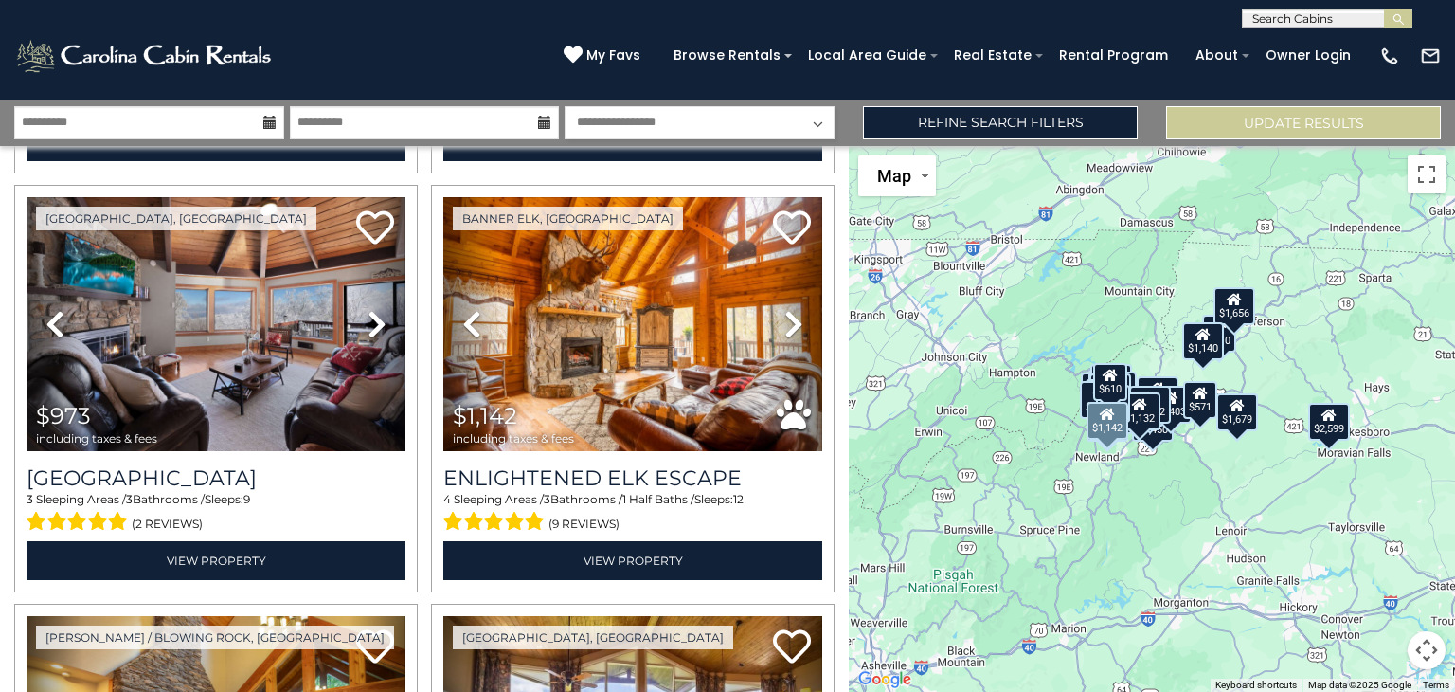
scroll to position [2944, 0]
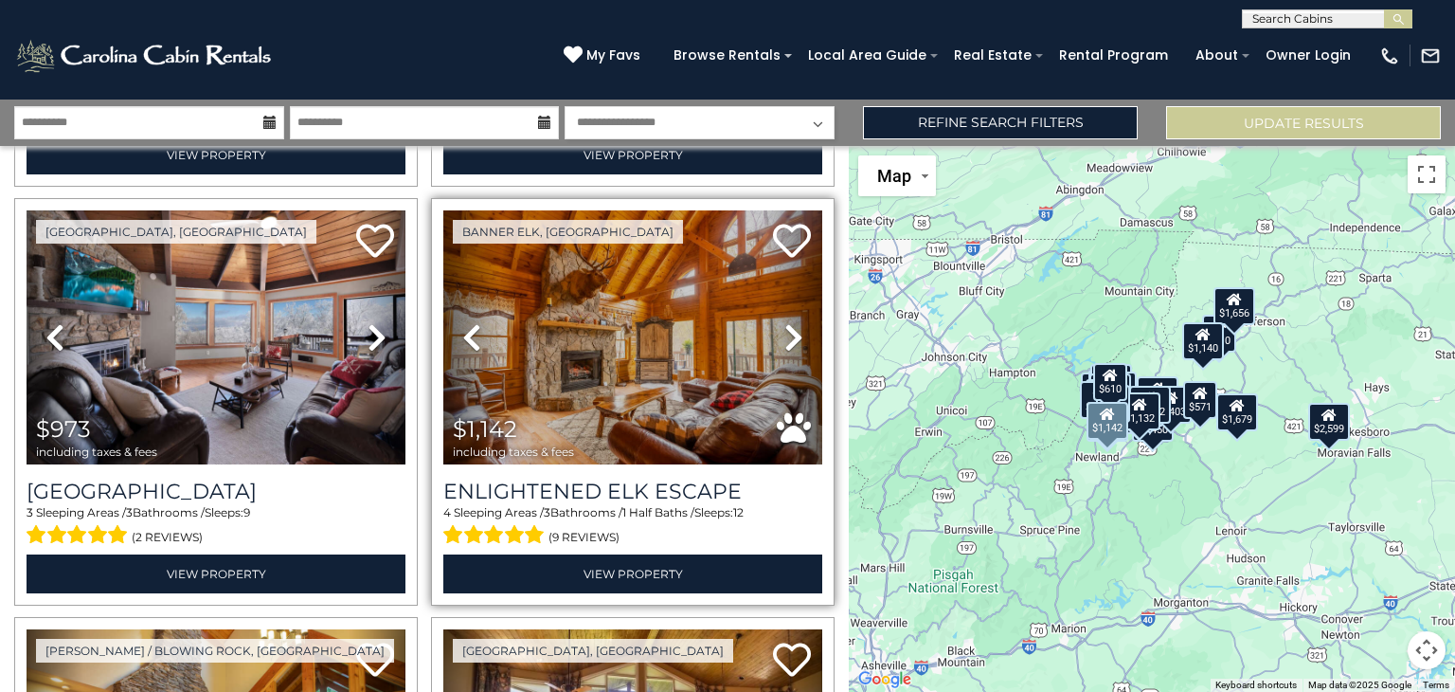
click at [797, 334] on icon at bounding box center [793, 337] width 19 height 30
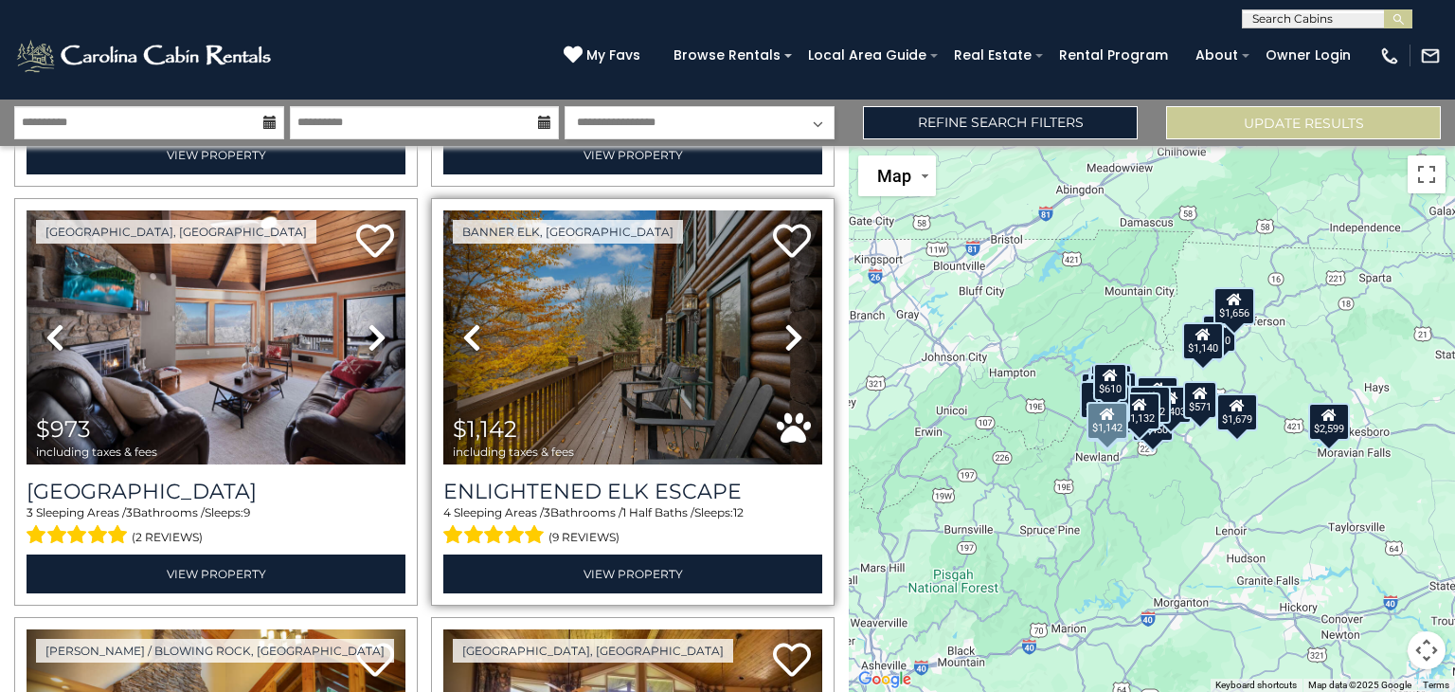
click at [797, 334] on icon at bounding box center [793, 337] width 19 height 30
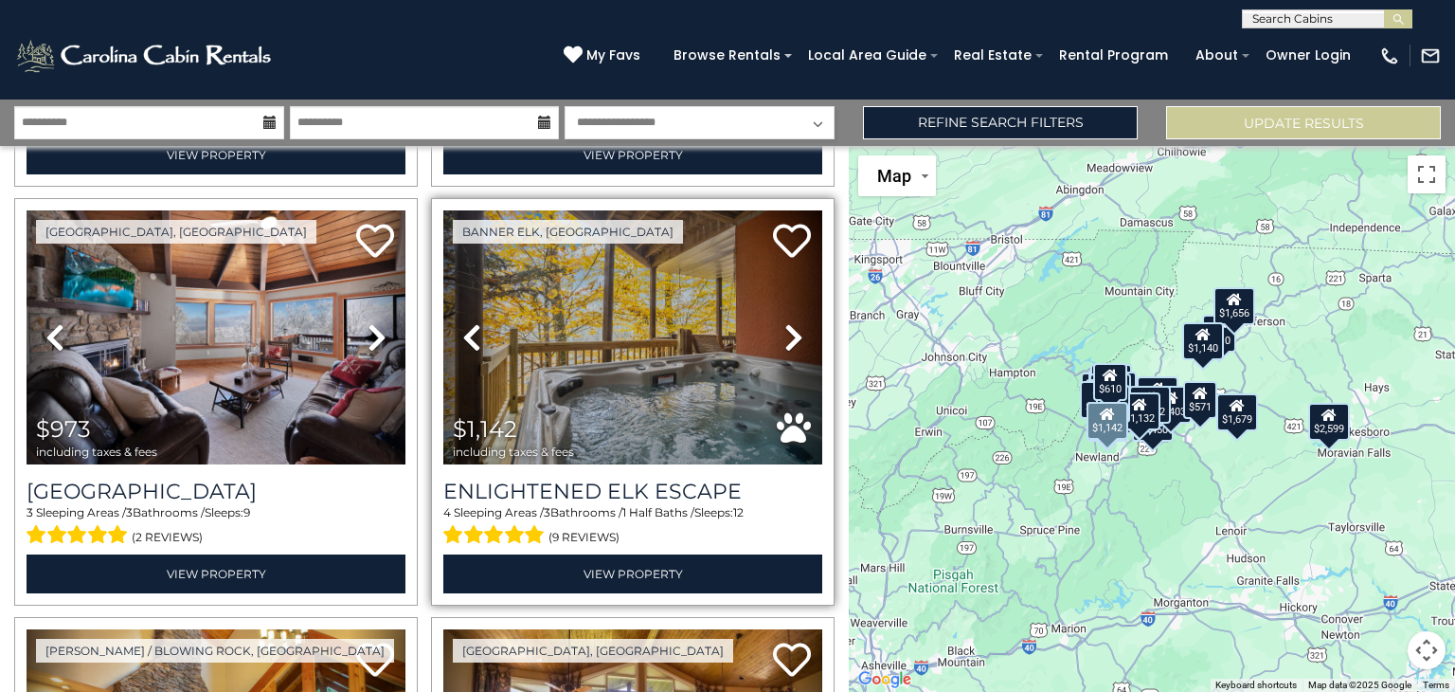
click at [797, 334] on icon at bounding box center [793, 337] width 19 height 30
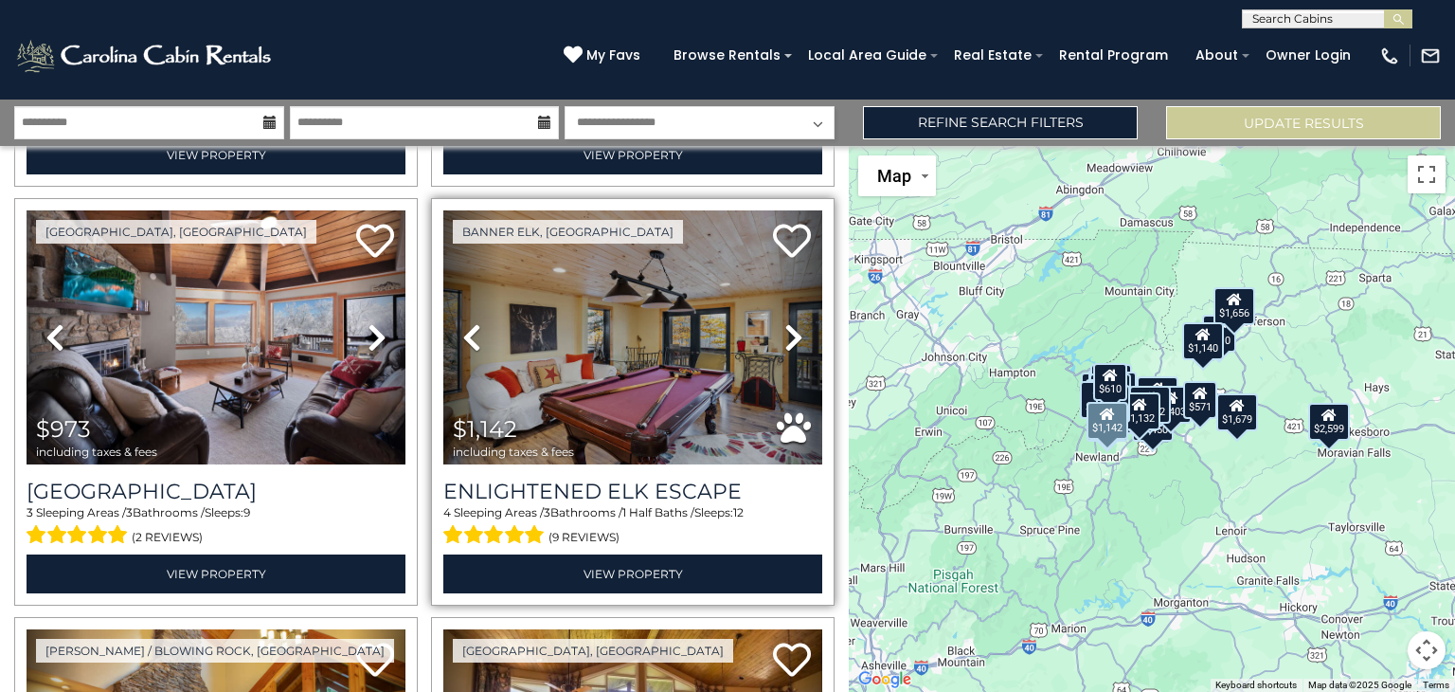
click at [797, 334] on icon at bounding box center [793, 337] width 19 height 30
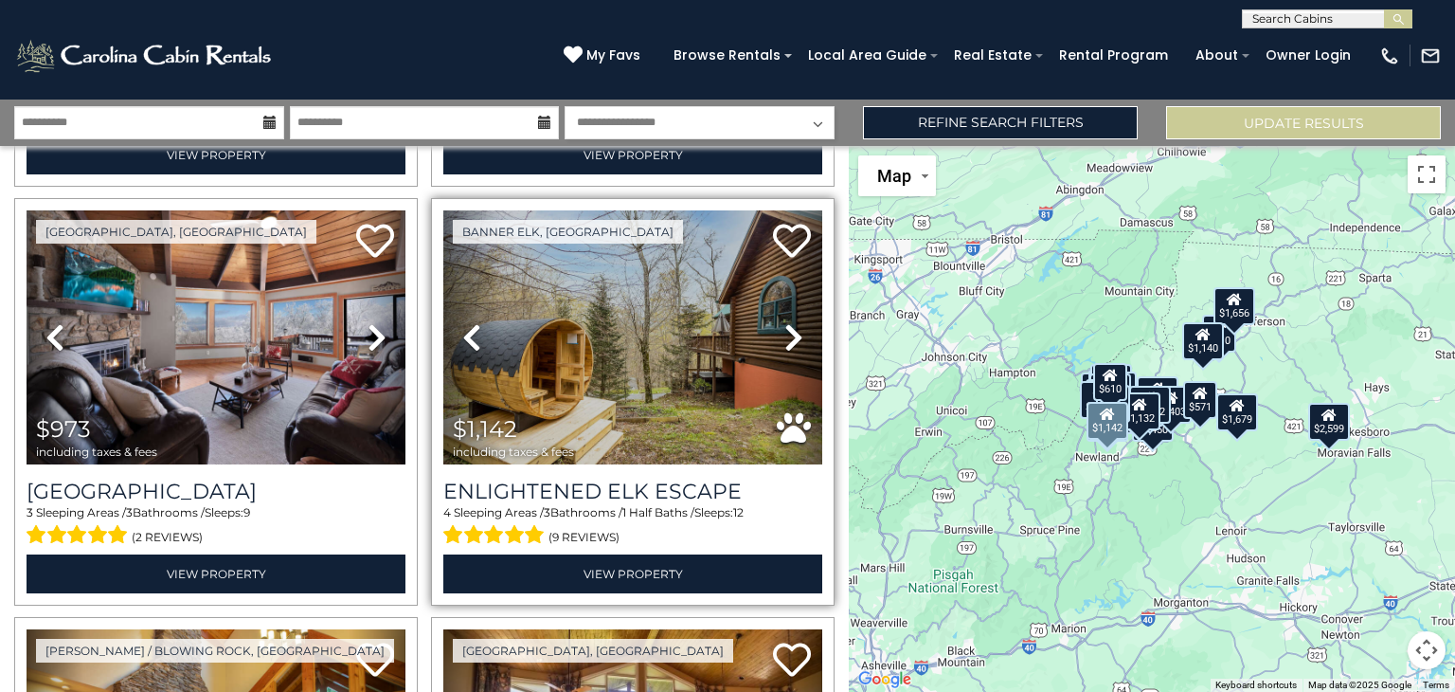
click at [797, 334] on icon at bounding box center [793, 337] width 19 height 30
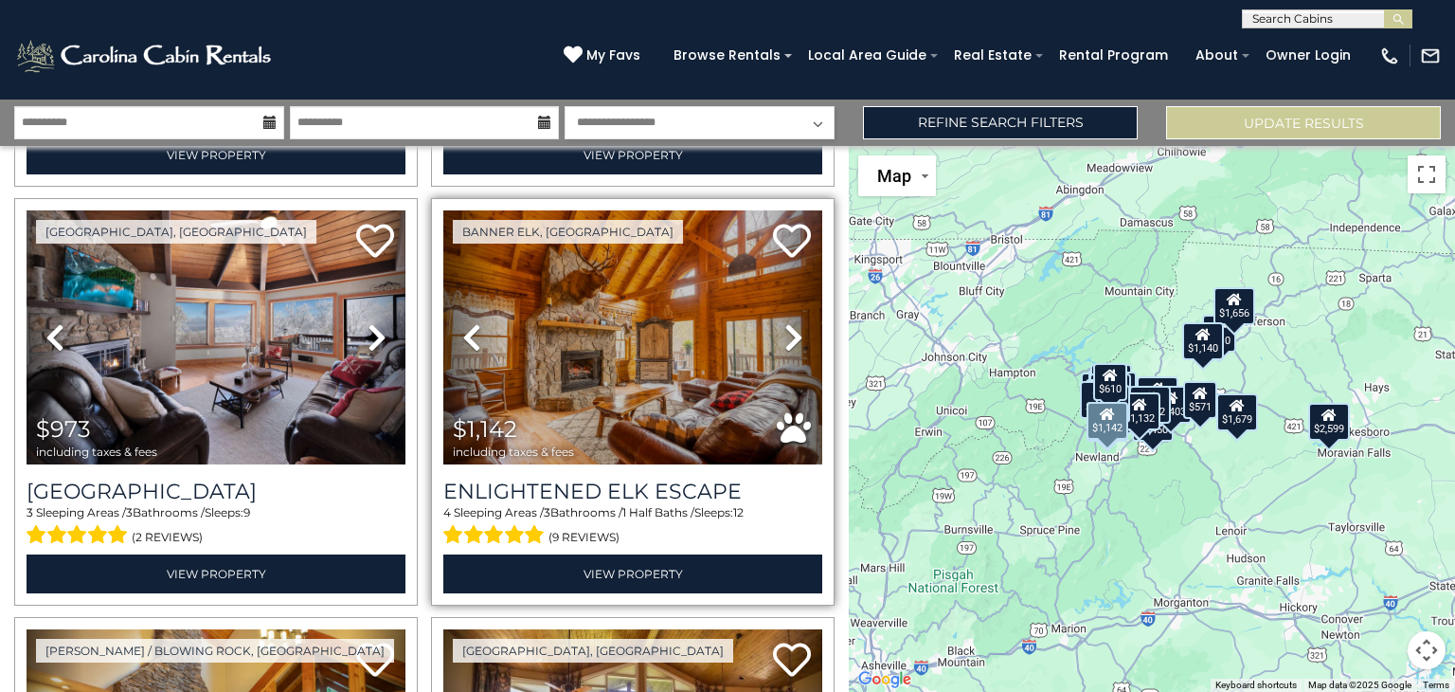
click at [797, 334] on icon at bounding box center [793, 337] width 19 height 30
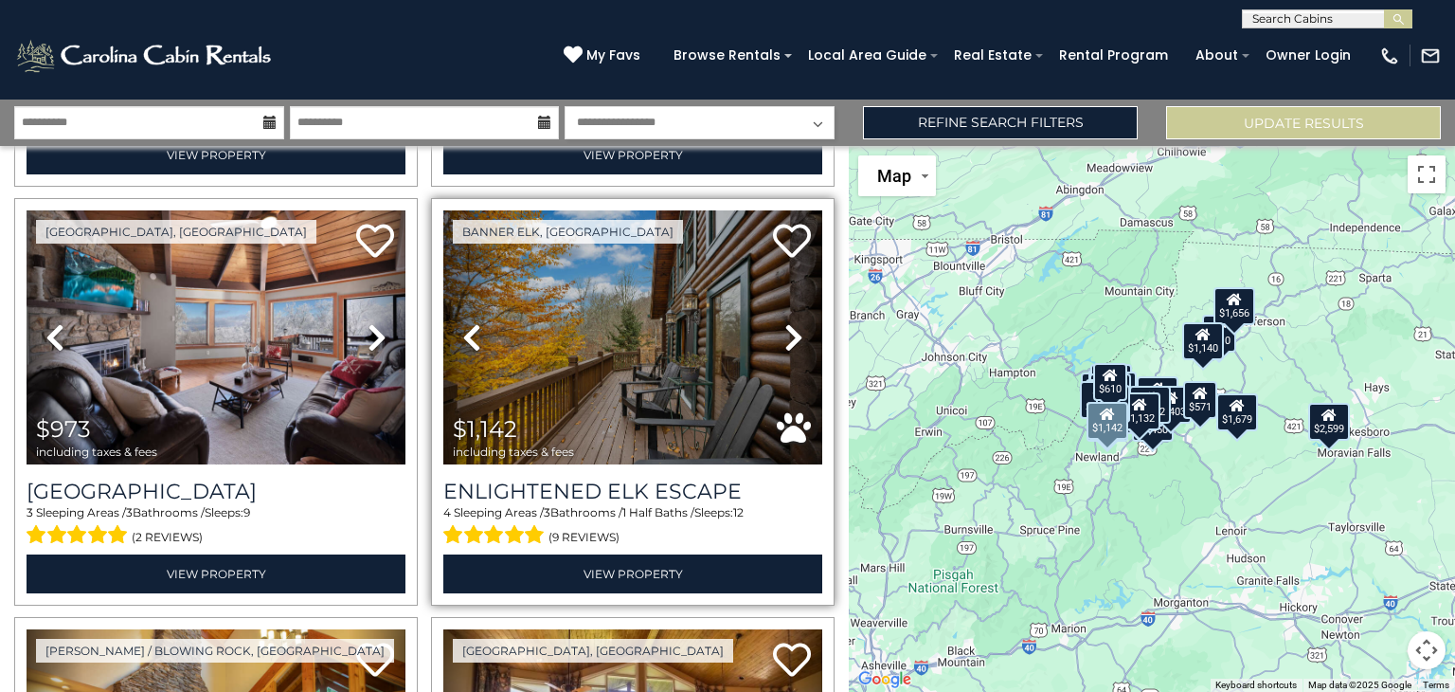
click at [797, 334] on icon at bounding box center [793, 337] width 19 height 30
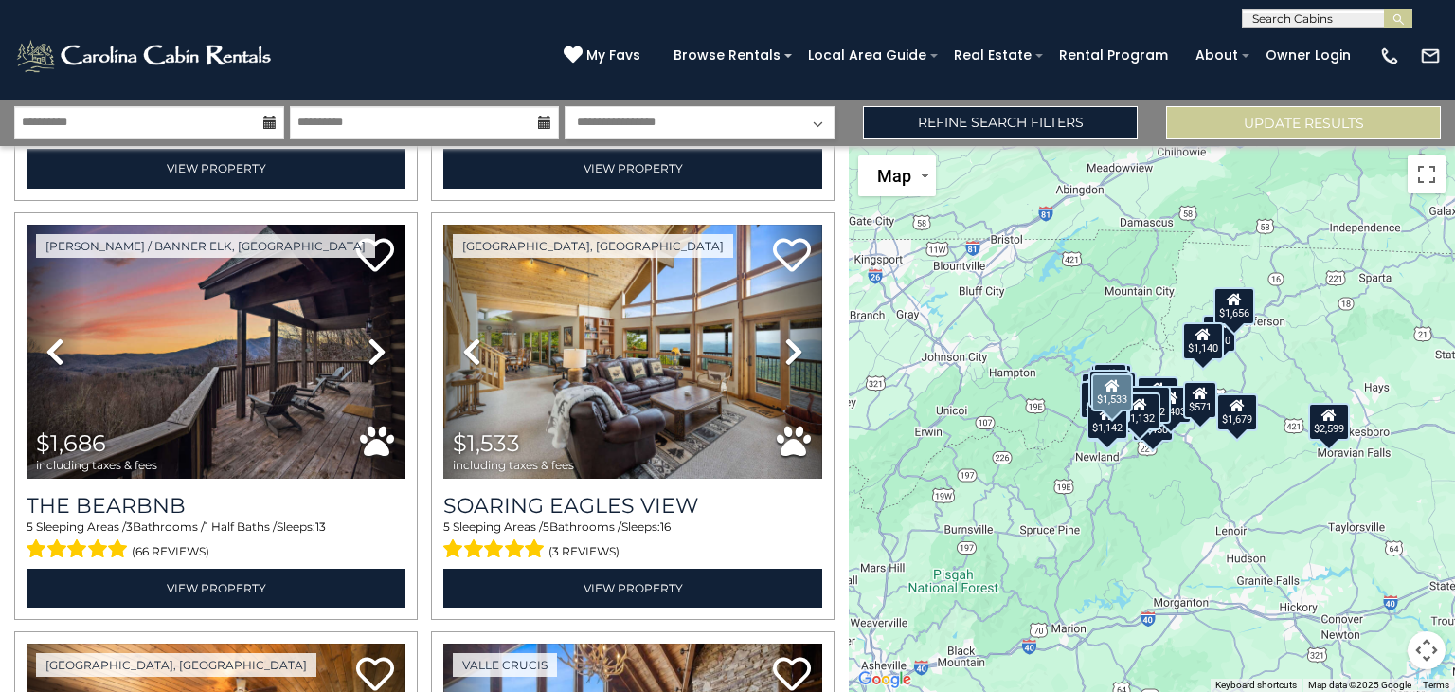
scroll to position [3769, 0]
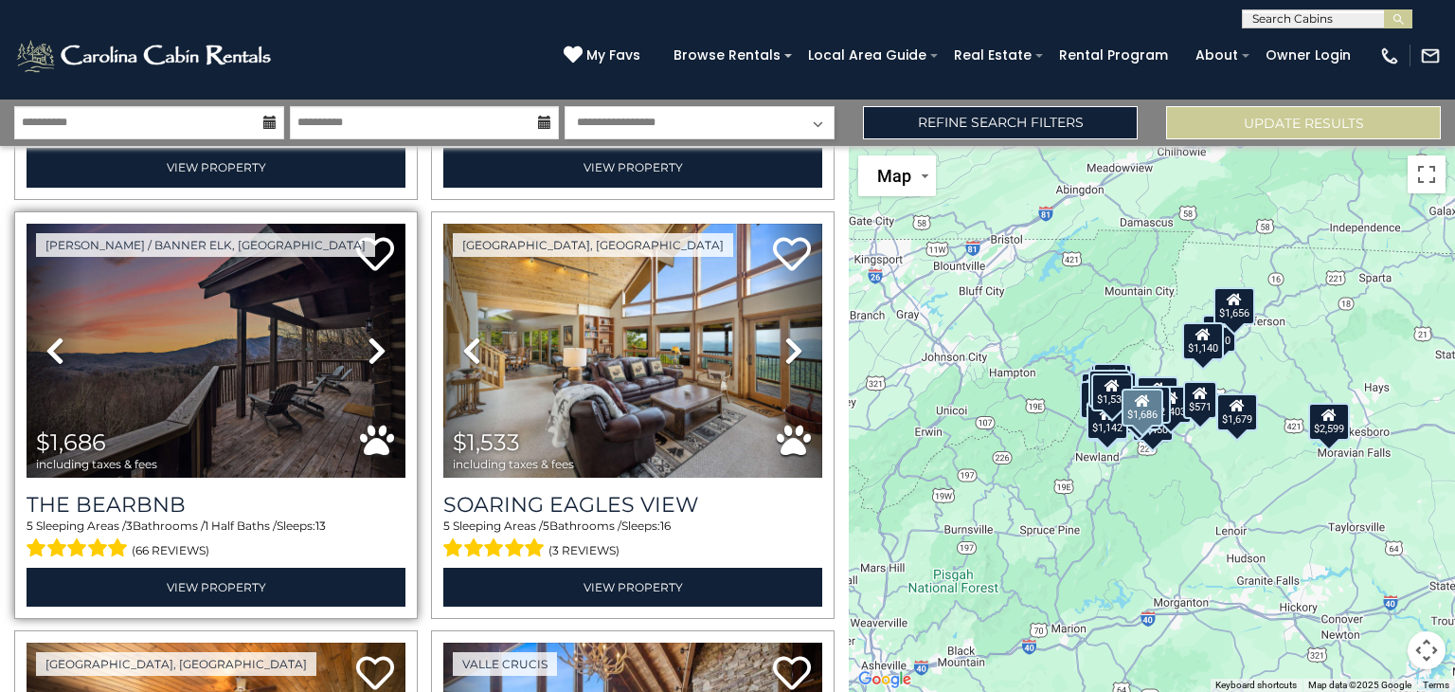
click at [364, 356] on link "Next" at bounding box center [377, 351] width 57 height 254
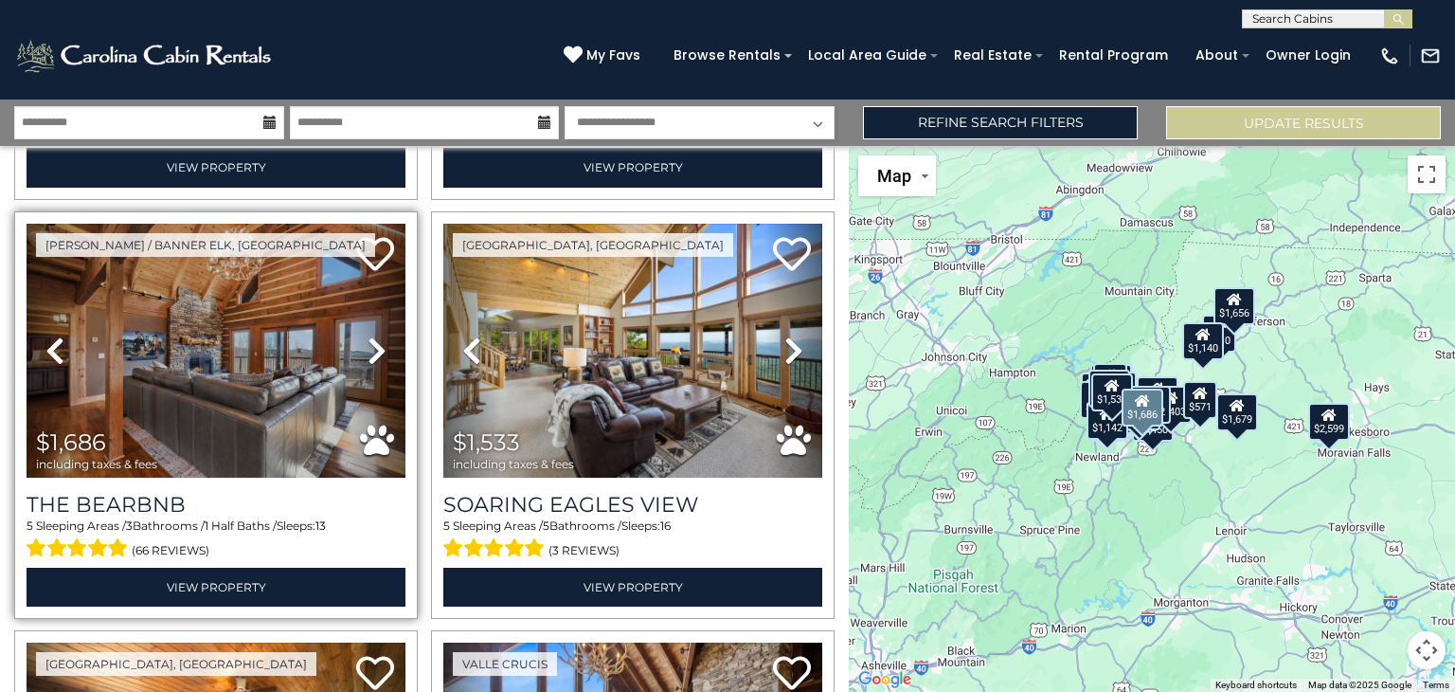
click at [364, 356] on link "Next" at bounding box center [377, 351] width 57 height 254
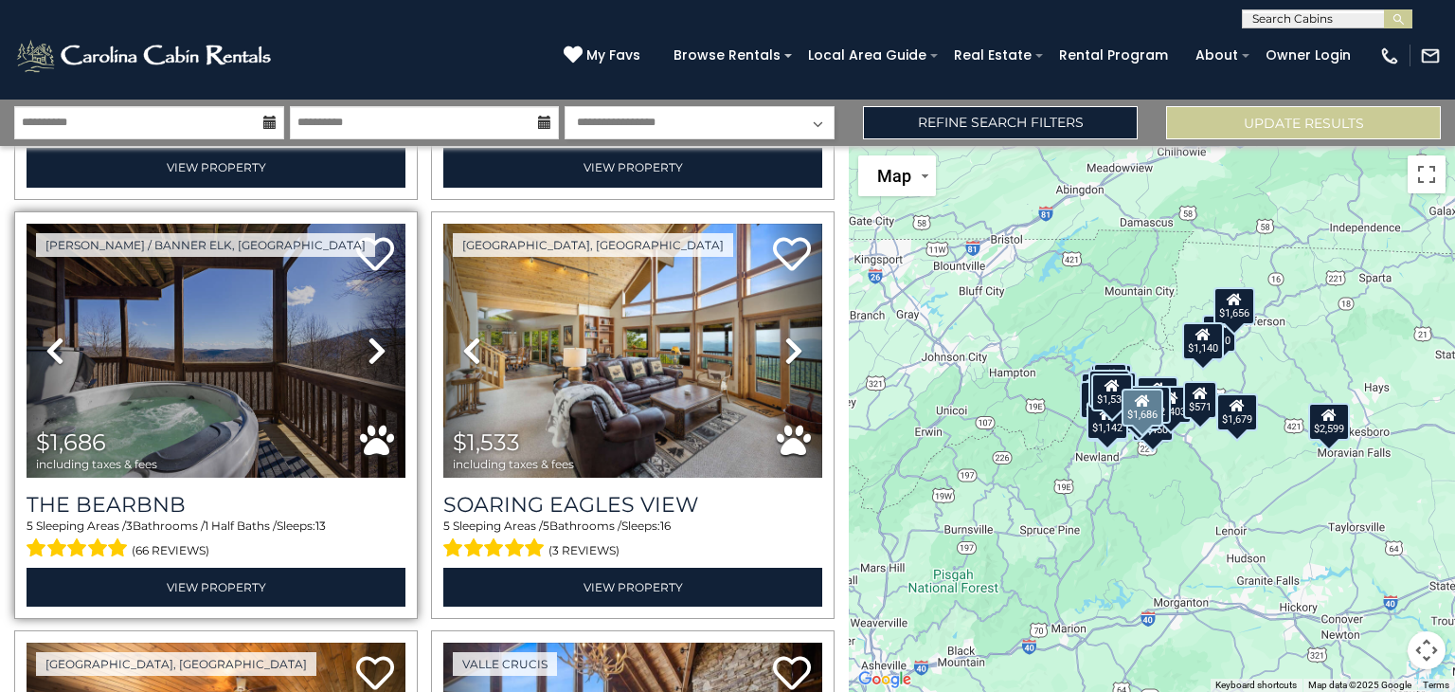
click at [364, 356] on link "Next" at bounding box center [377, 351] width 57 height 254
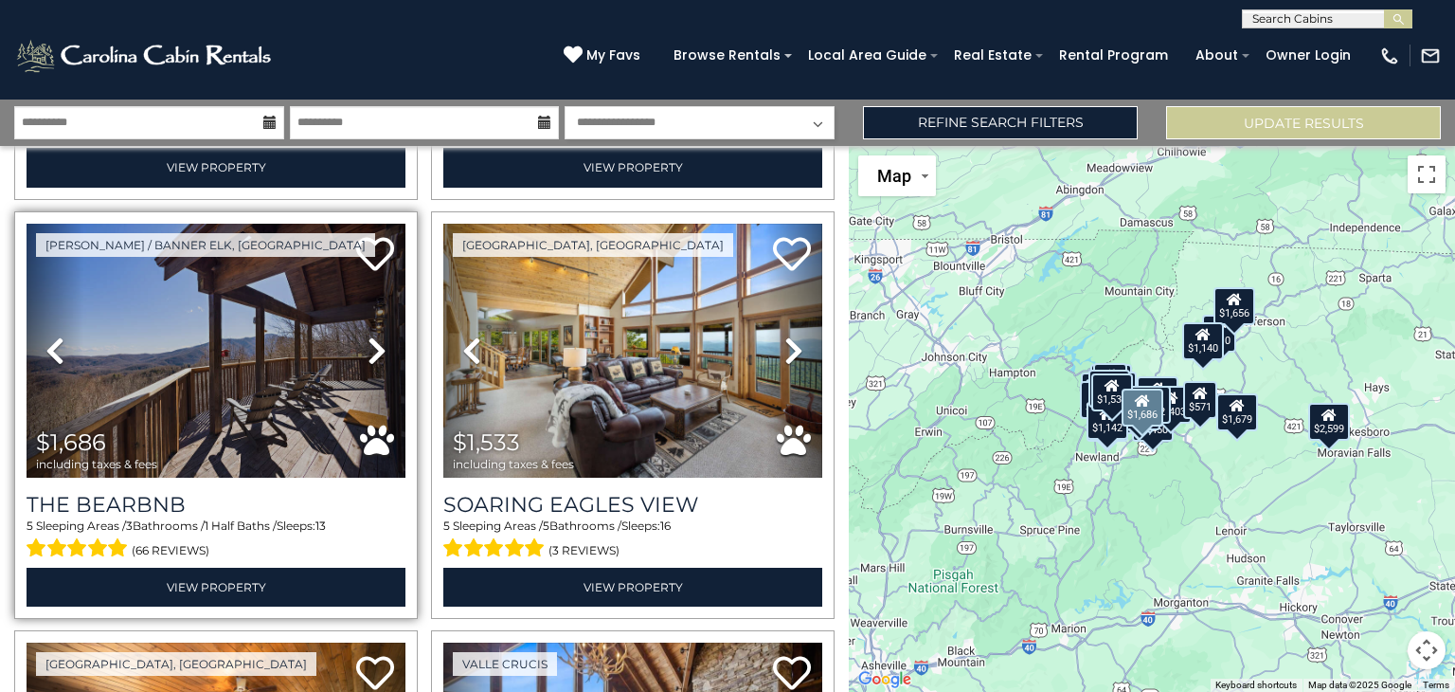
click at [364, 356] on link "Next" at bounding box center [377, 351] width 57 height 254
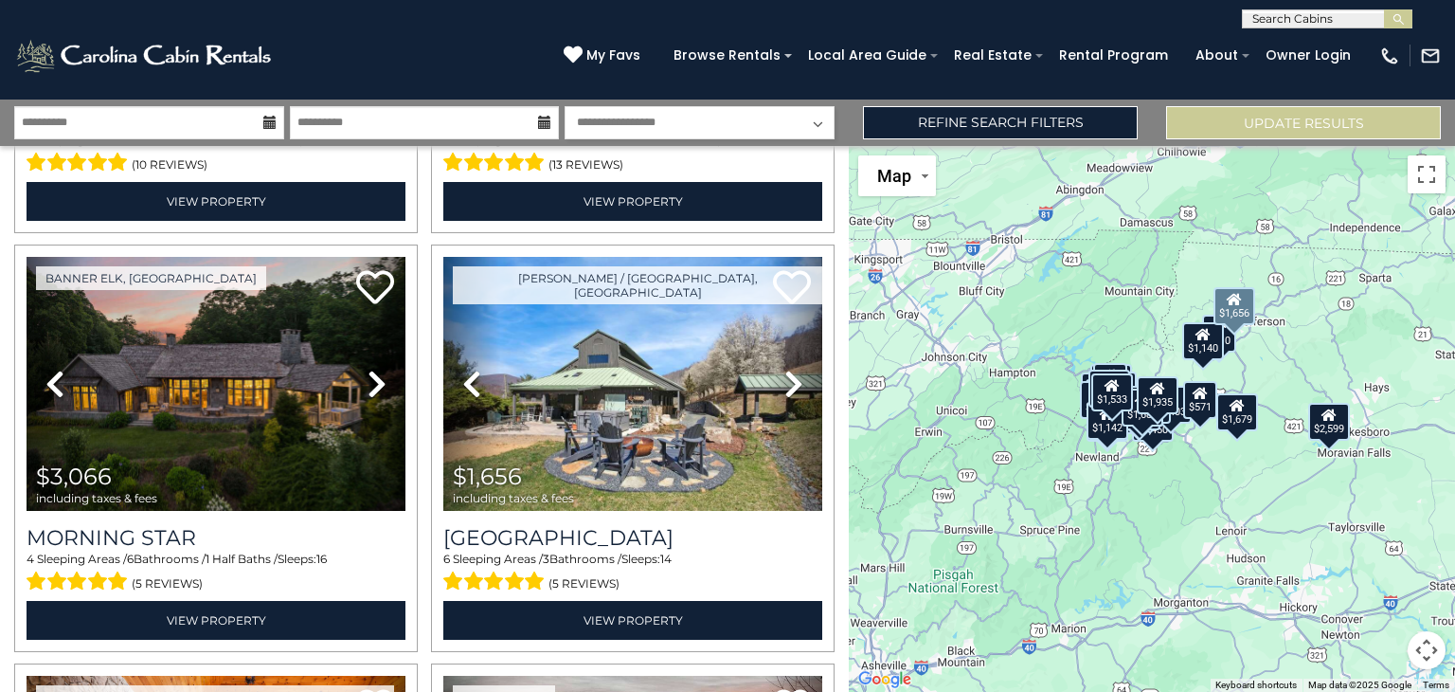
scroll to position [4583, 0]
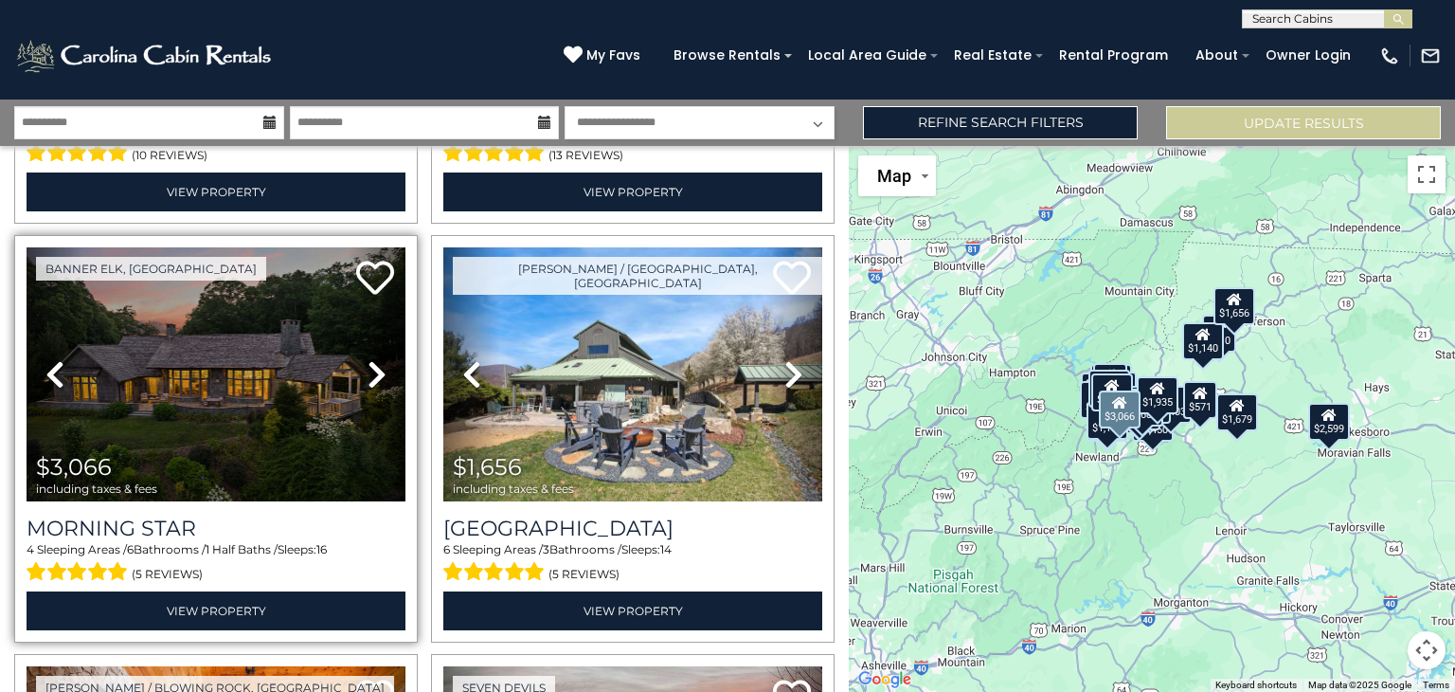
click at [381, 375] on icon at bounding box center [377, 374] width 19 height 30
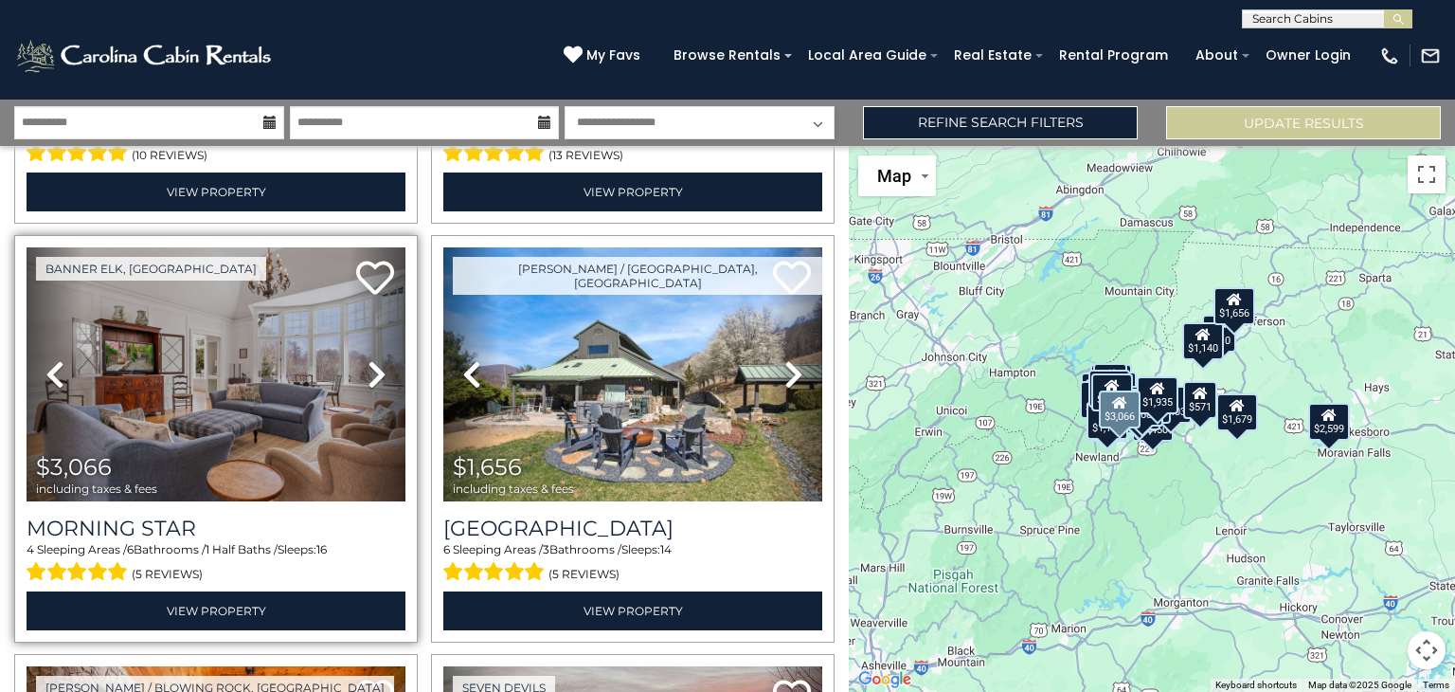
click at [381, 375] on icon at bounding box center [377, 374] width 19 height 30
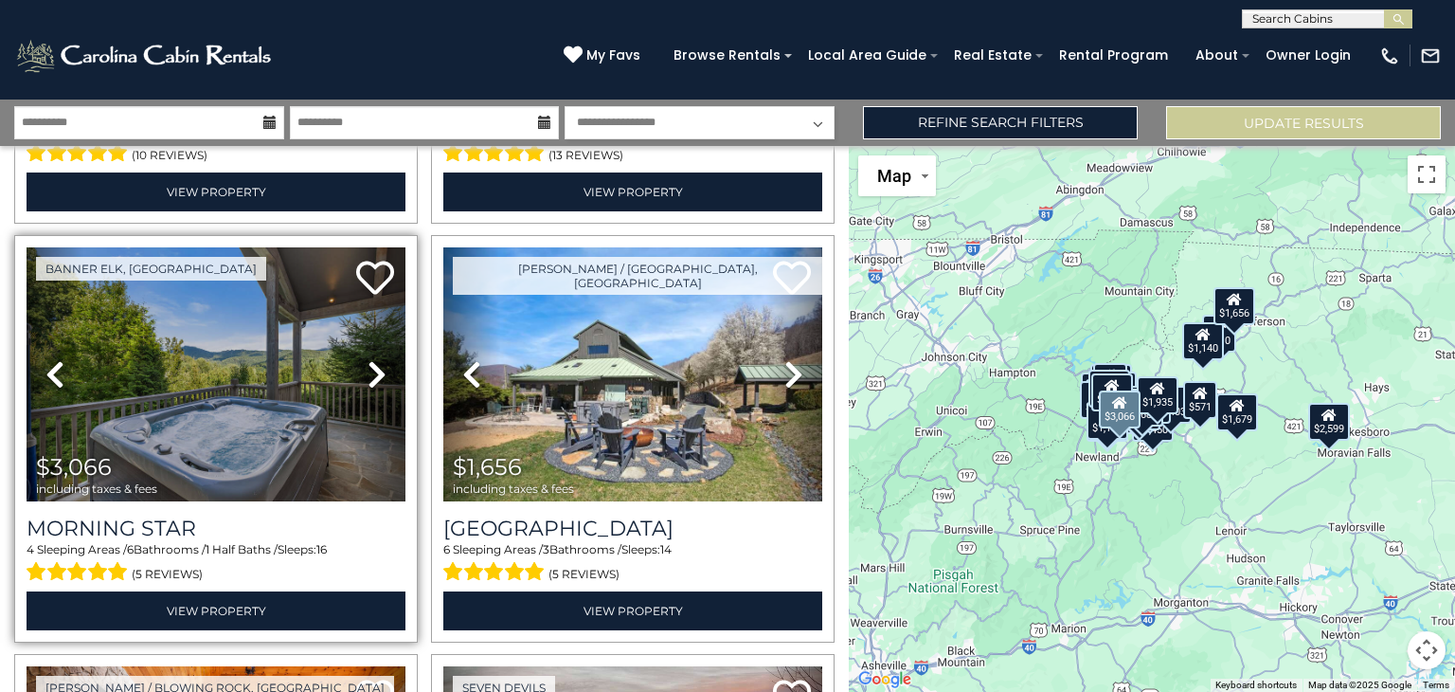
click at [381, 375] on icon at bounding box center [377, 374] width 19 height 30
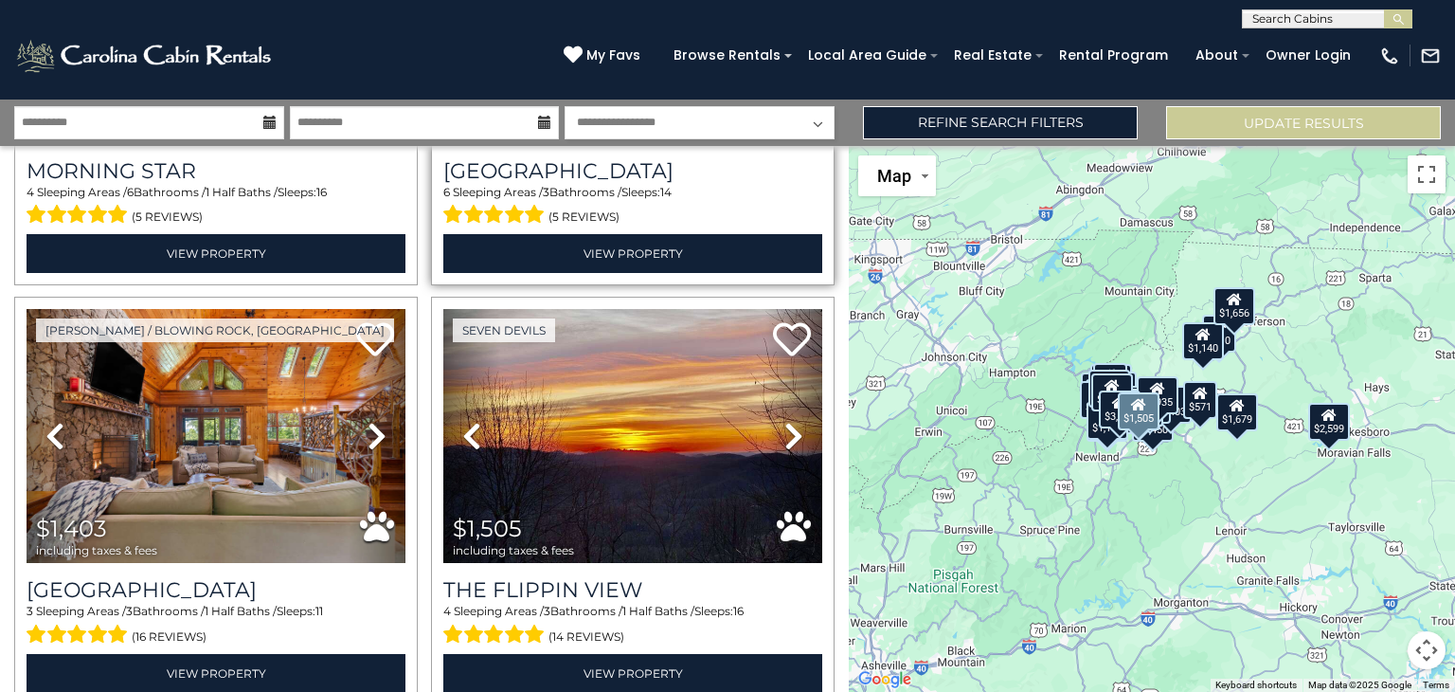
scroll to position [4938, 0]
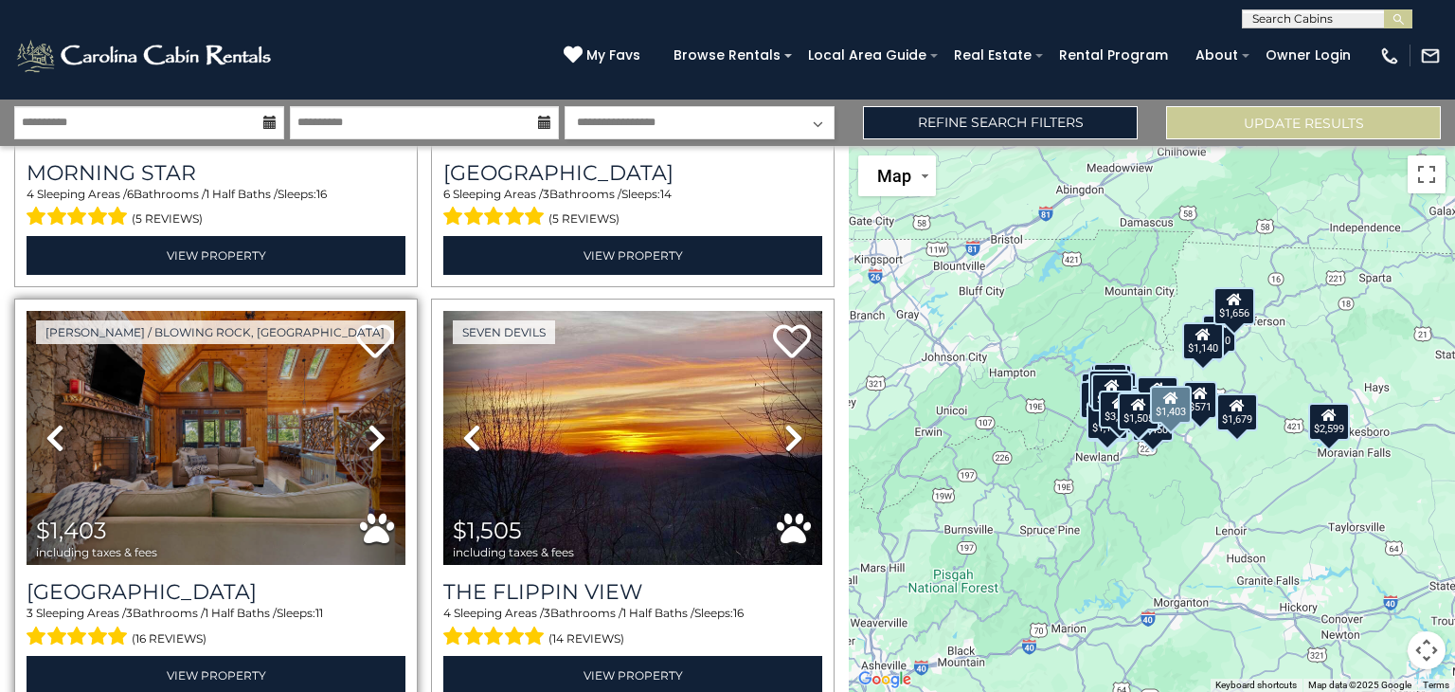
click at [376, 432] on icon at bounding box center [377, 438] width 19 height 30
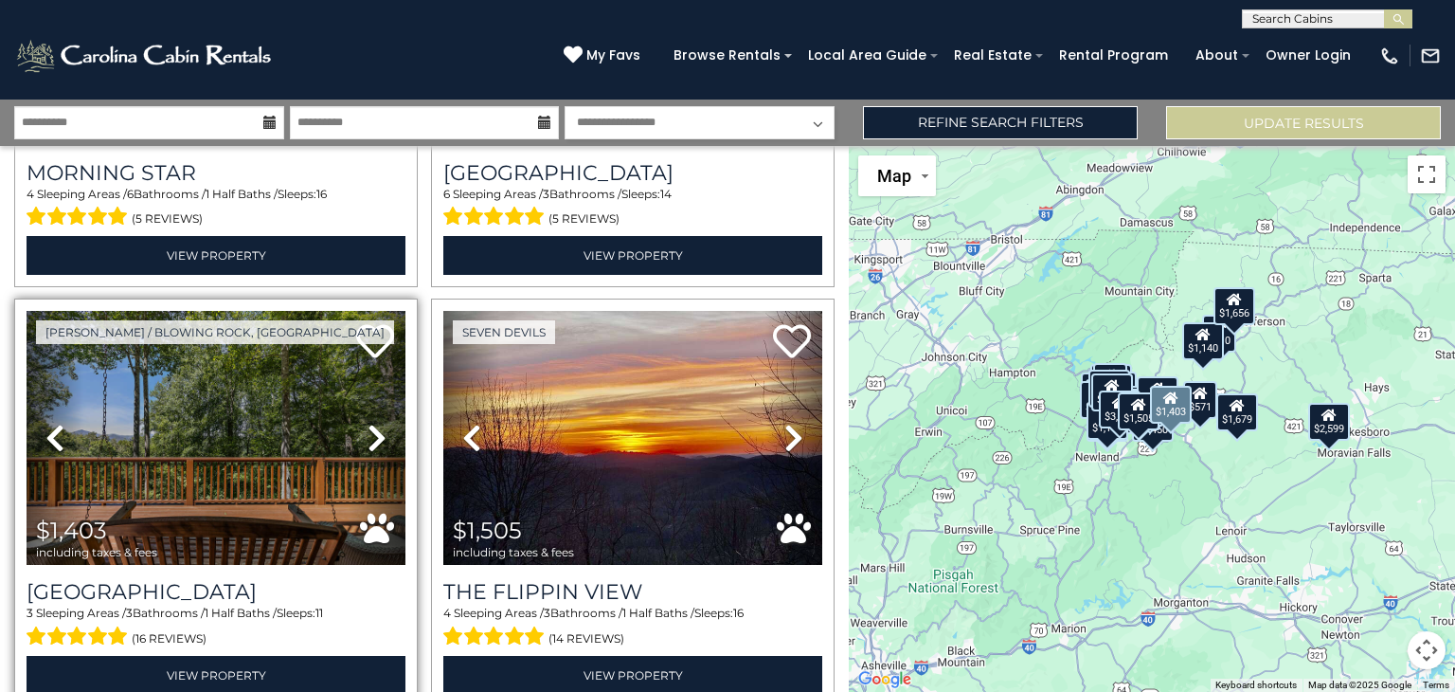
click at [376, 432] on icon at bounding box center [377, 438] width 19 height 30
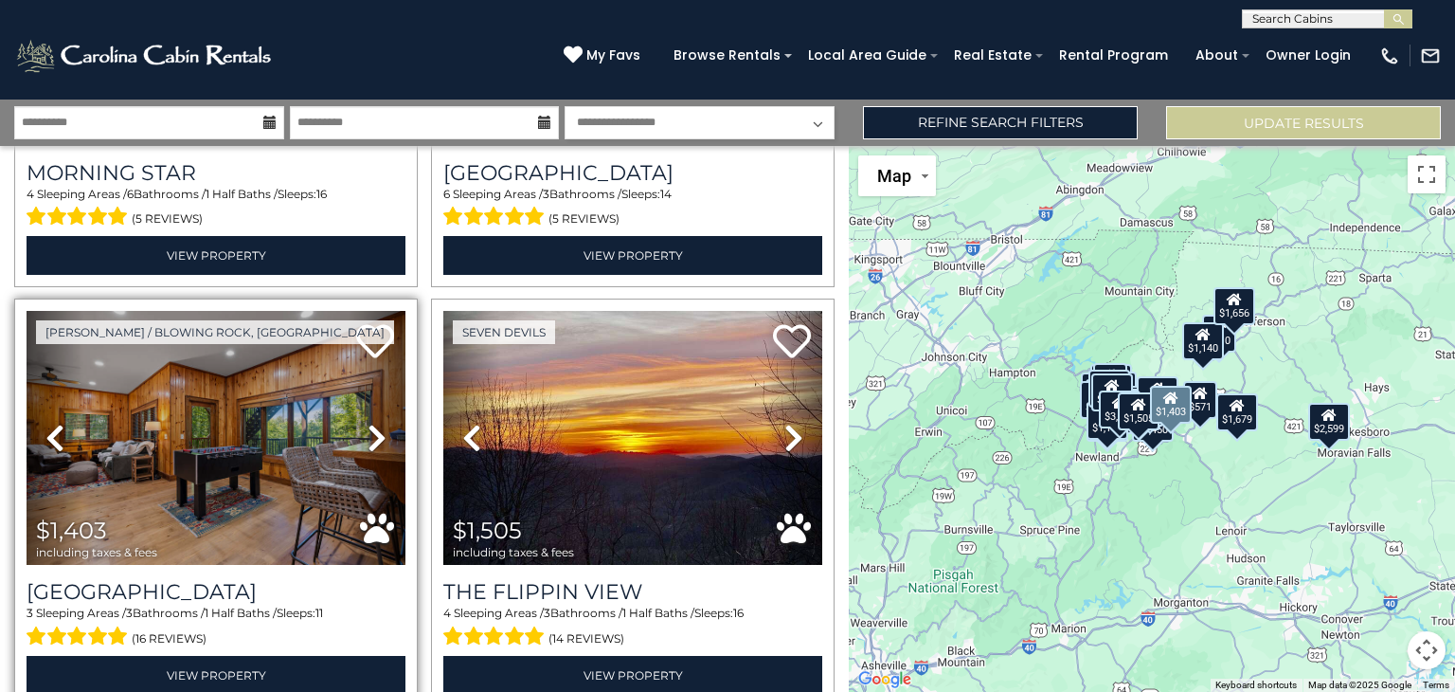
click at [376, 432] on icon at bounding box center [377, 438] width 19 height 30
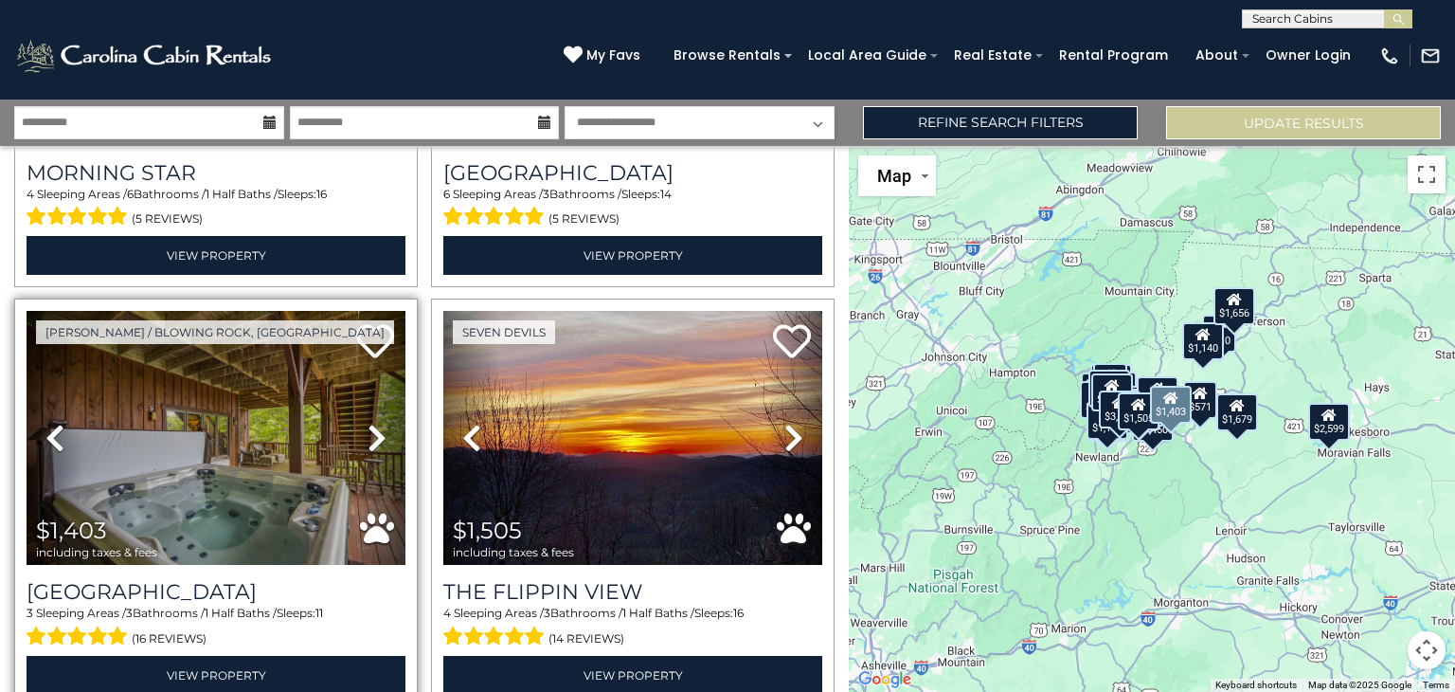
click at [376, 432] on icon at bounding box center [377, 438] width 19 height 30
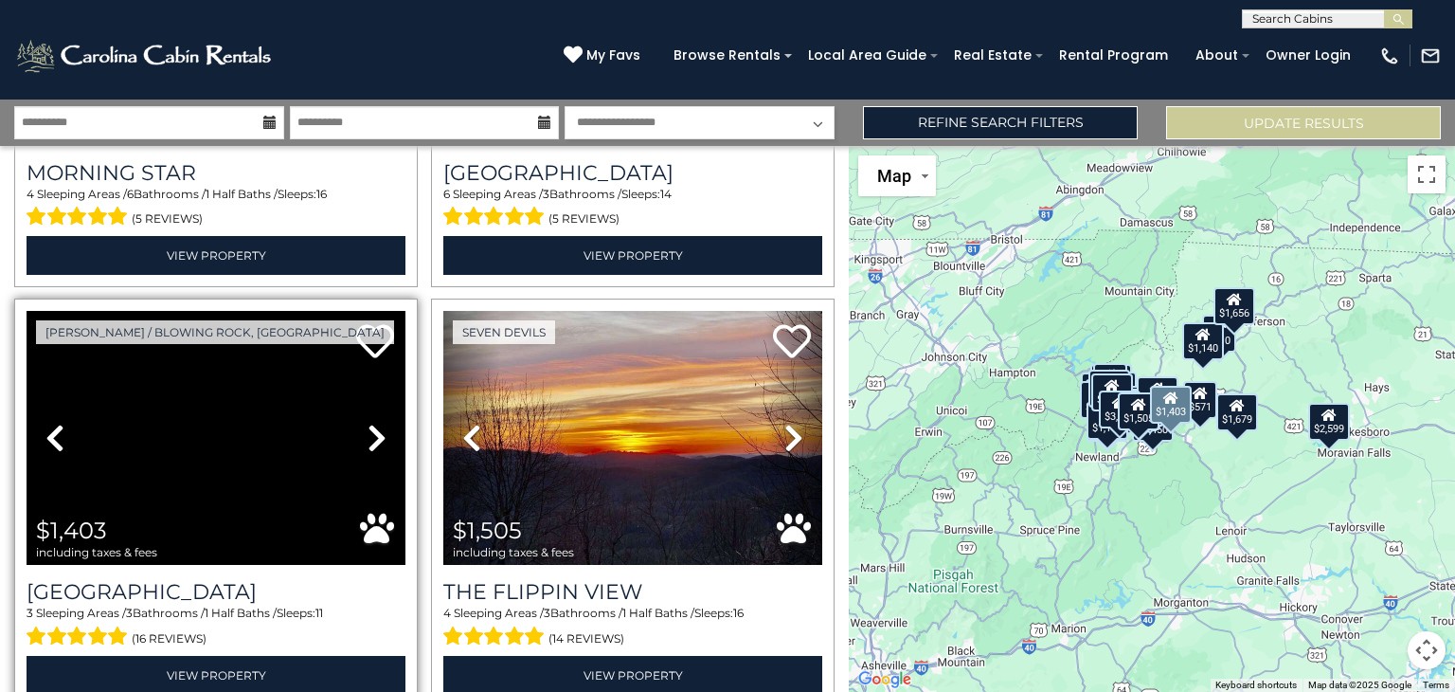
click at [376, 432] on icon at bounding box center [377, 438] width 19 height 30
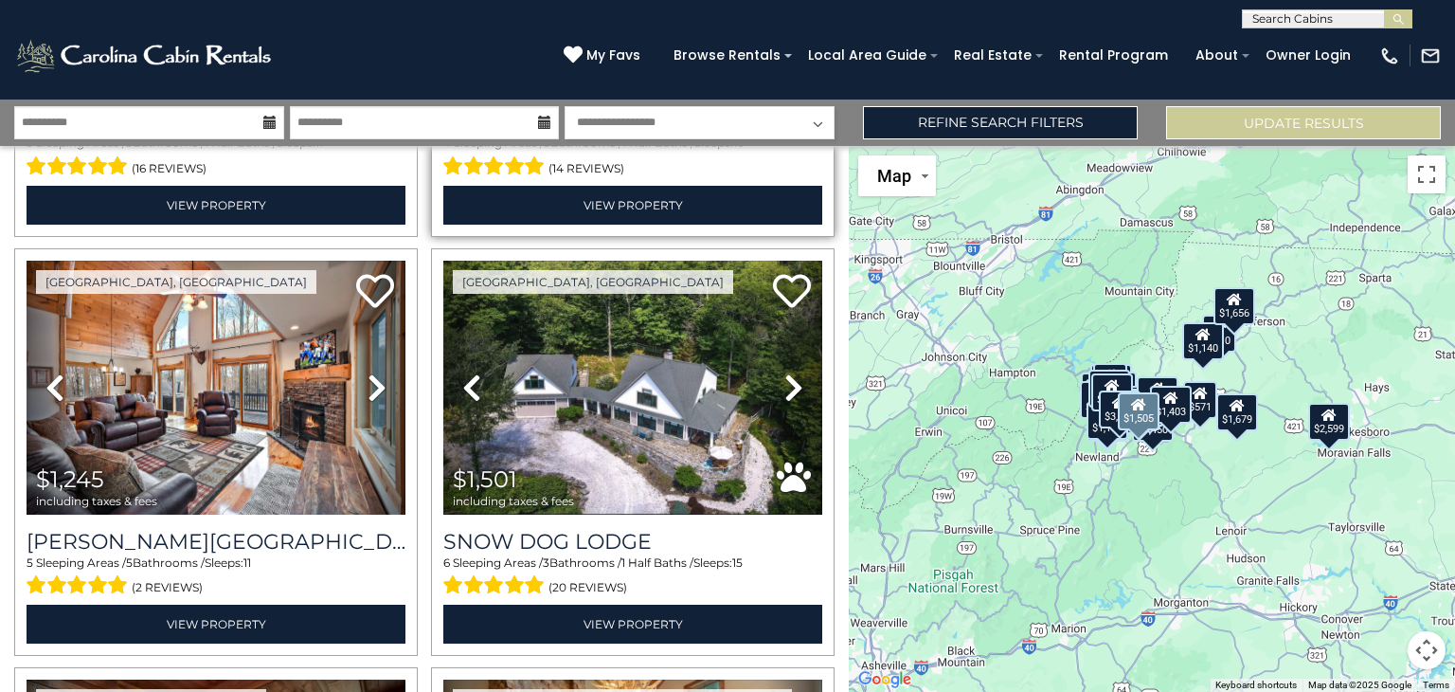
scroll to position [5439, 0]
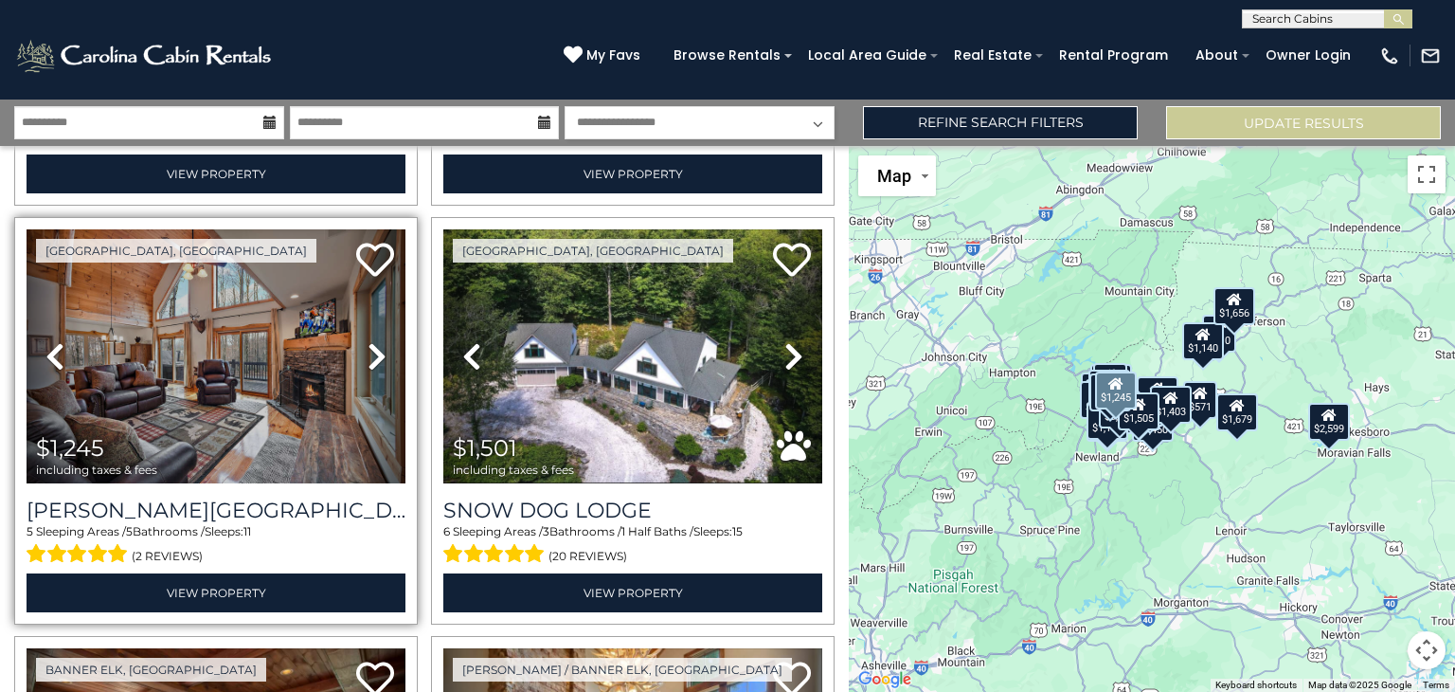
click at [372, 356] on icon at bounding box center [377, 356] width 19 height 30
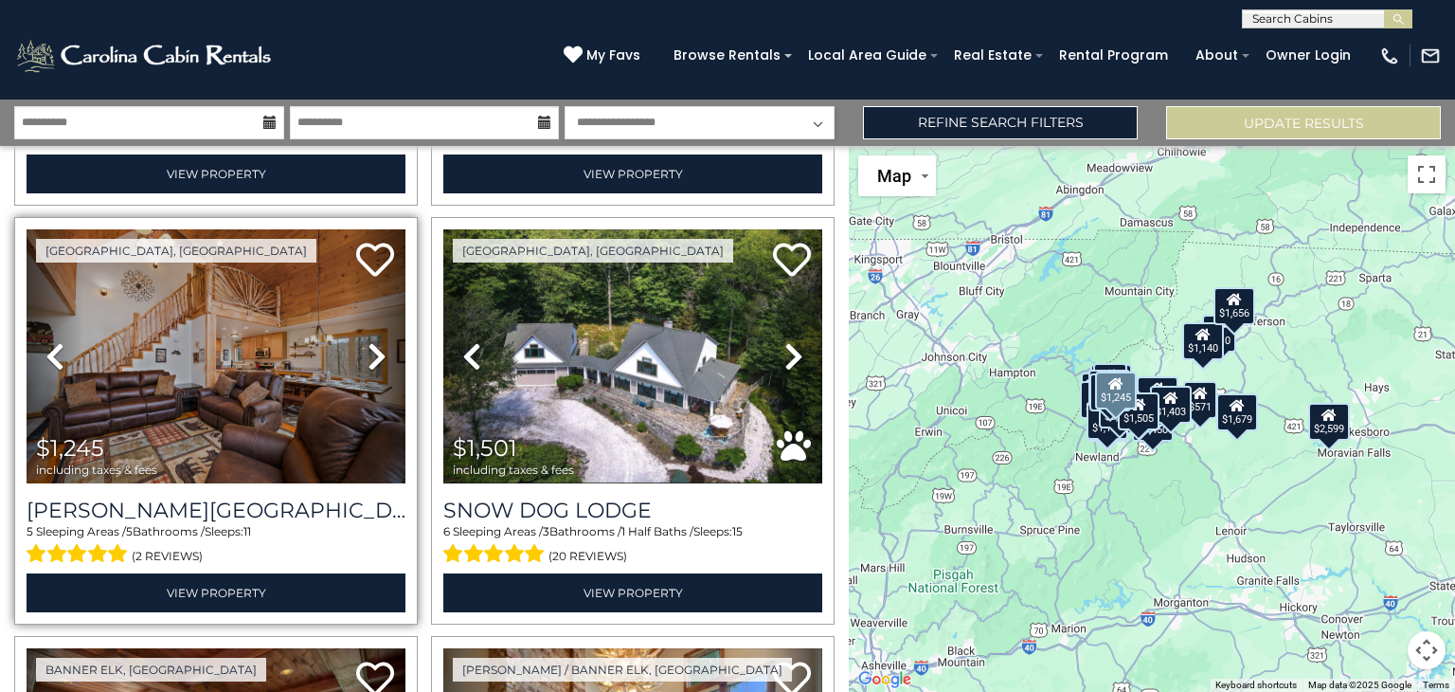
click at [372, 356] on icon at bounding box center [377, 356] width 19 height 30
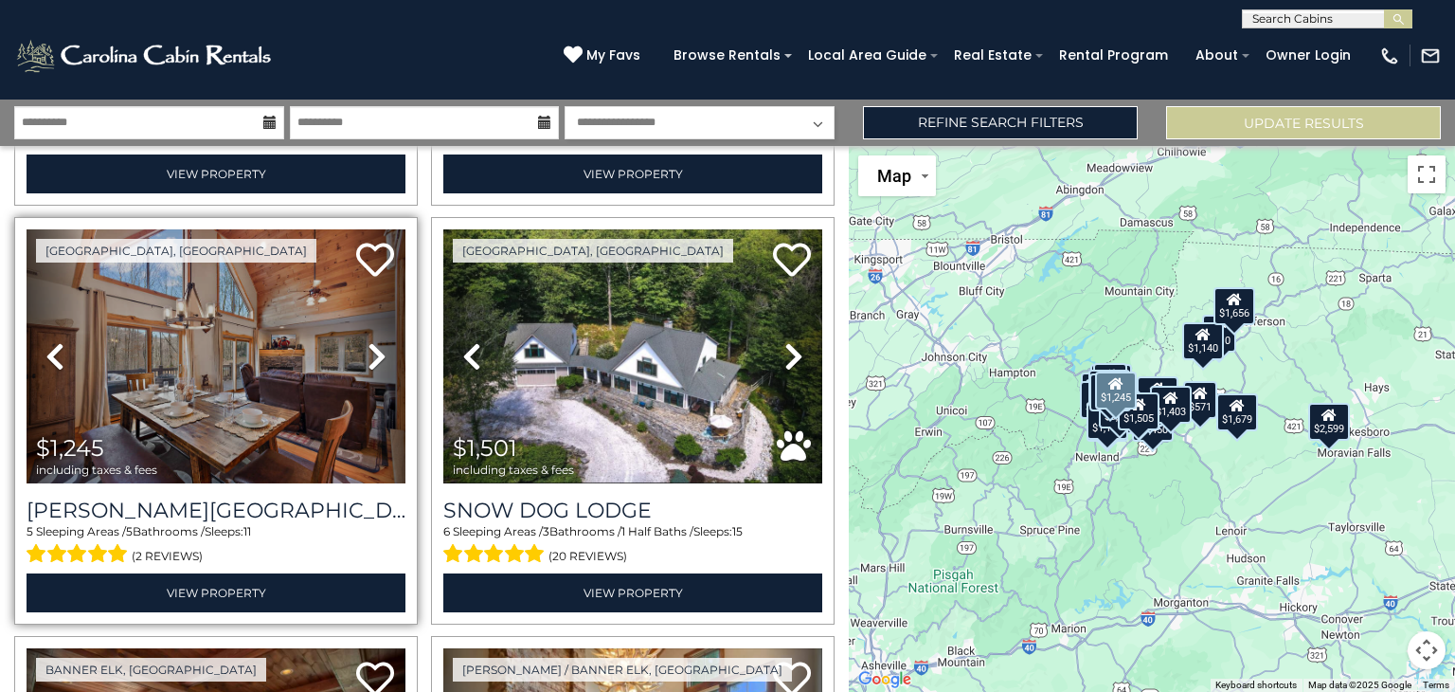
click at [372, 356] on icon at bounding box center [377, 356] width 19 height 30
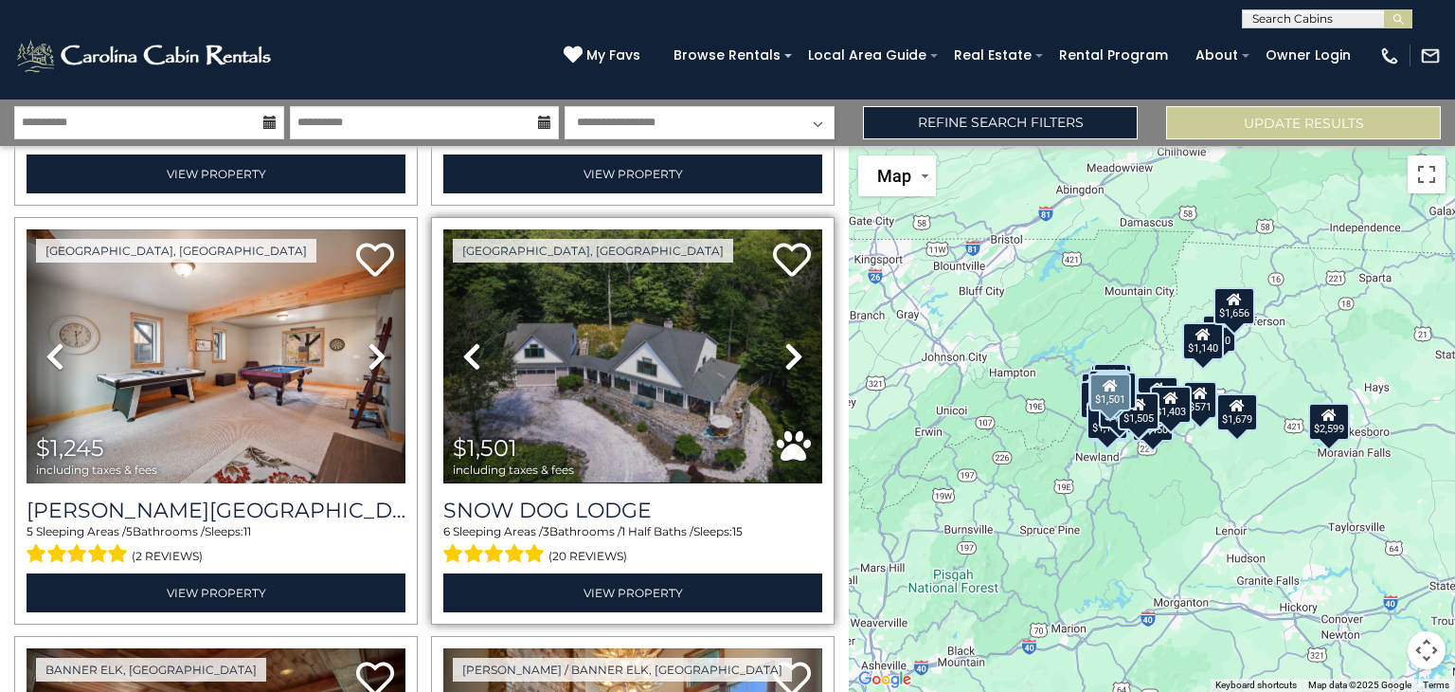
click at [787, 352] on icon at bounding box center [793, 356] width 19 height 30
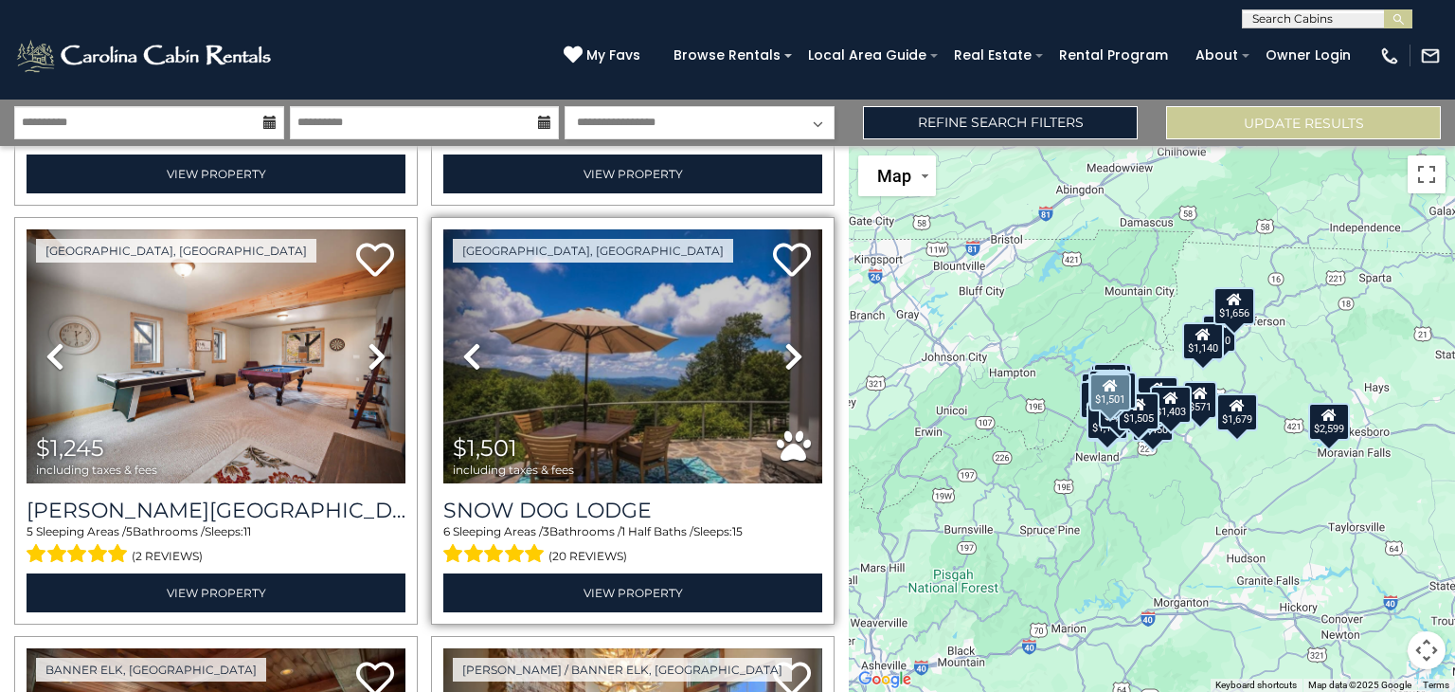
click at [787, 352] on icon at bounding box center [793, 356] width 19 height 30
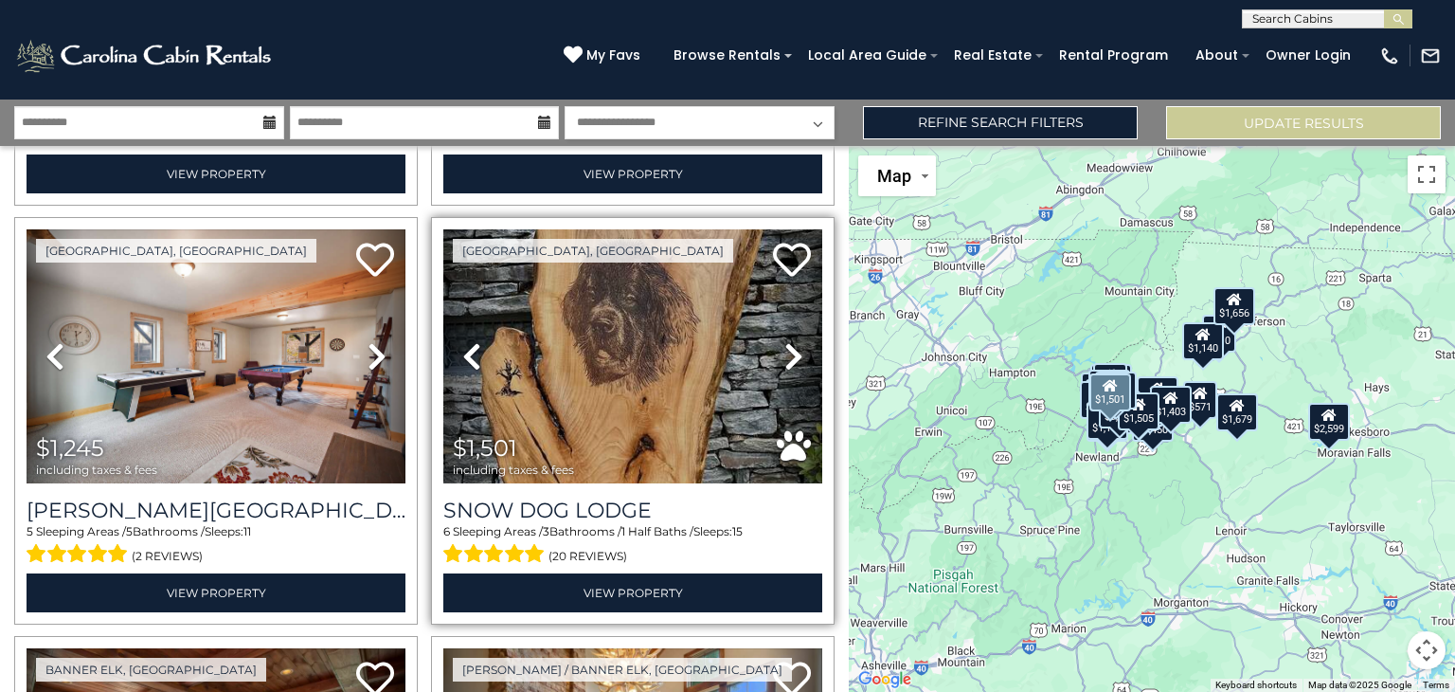
click at [787, 352] on icon at bounding box center [793, 356] width 19 height 30
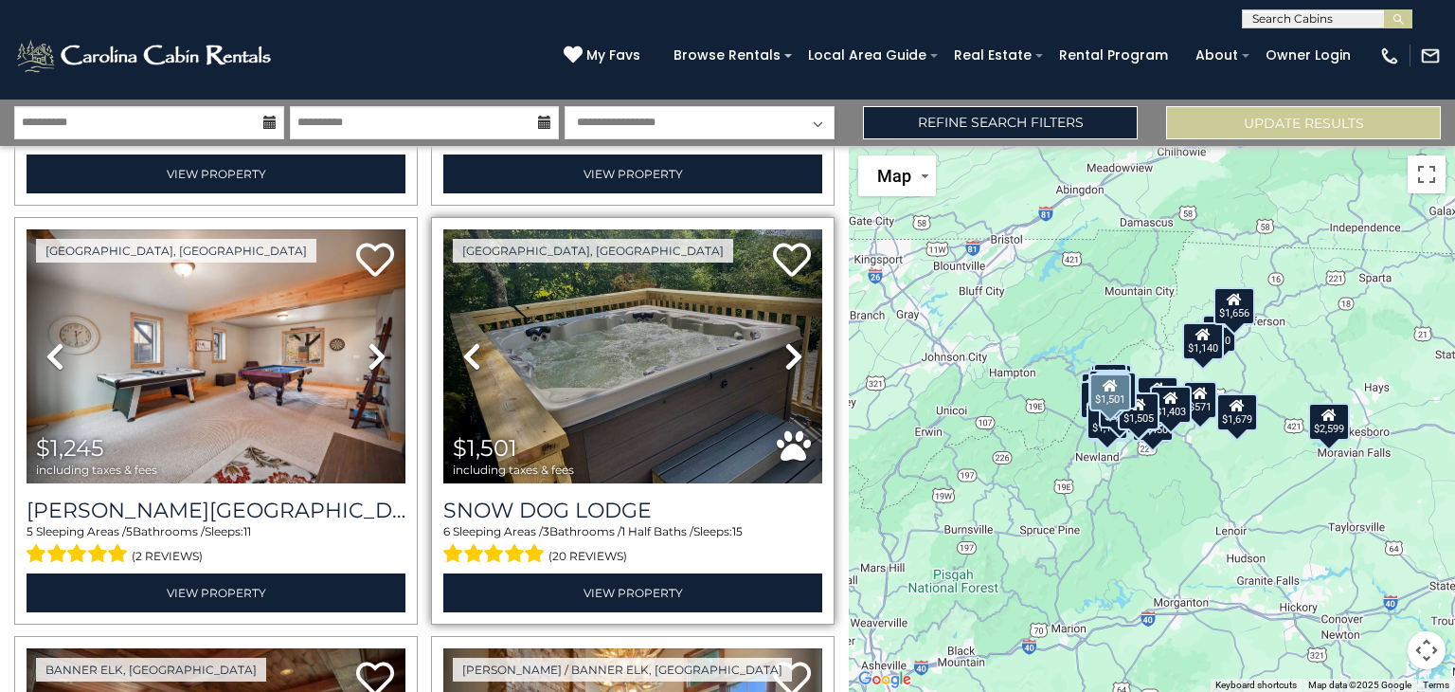
click at [787, 352] on icon at bounding box center [793, 356] width 19 height 30
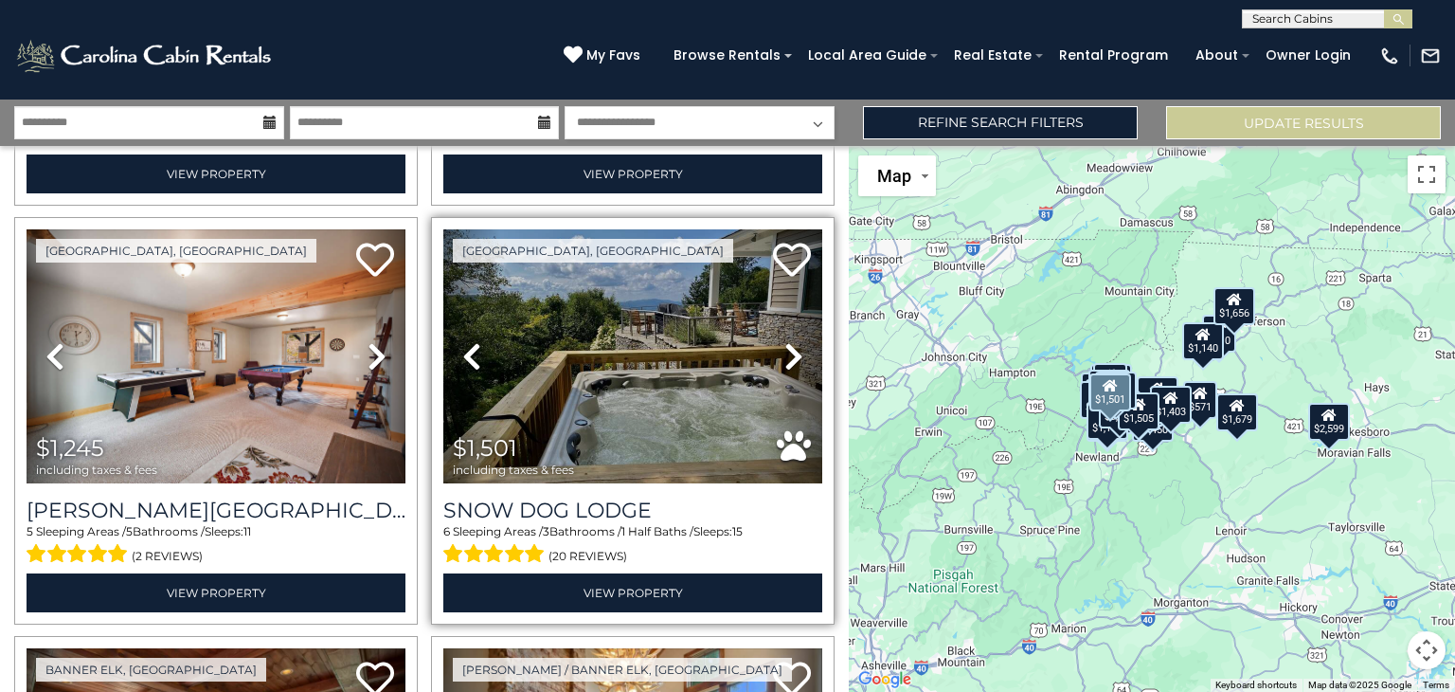
click at [787, 352] on icon at bounding box center [793, 356] width 19 height 30
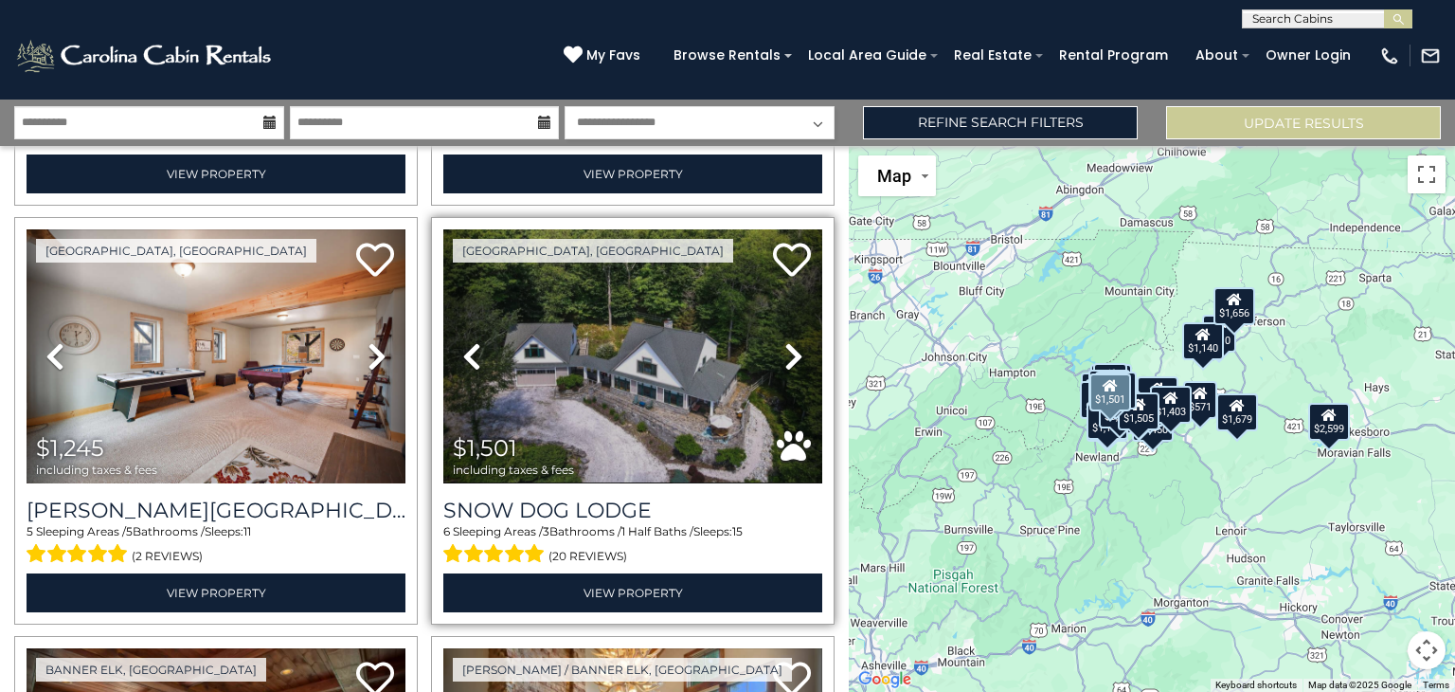
click at [787, 352] on icon at bounding box center [793, 356] width 19 height 30
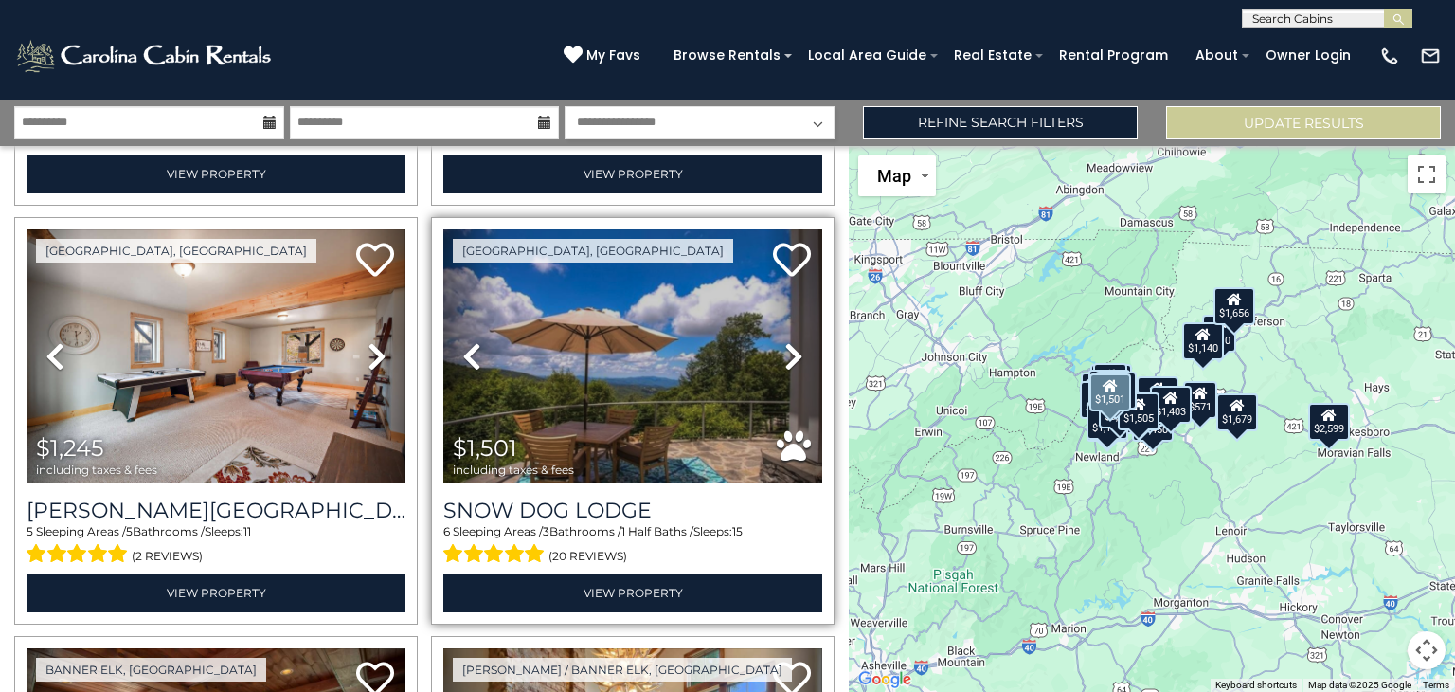
scroll to position [5907, 0]
